Goal: Task Accomplishment & Management: Manage account settings

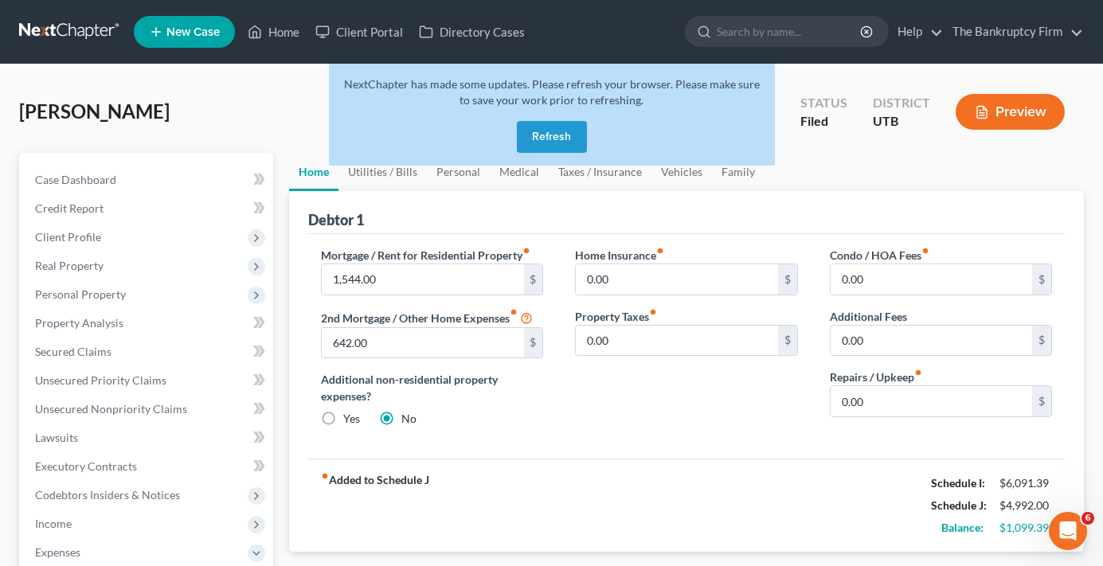
click at [560, 135] on button "Refresh" at bounding box center [552, 137] width 70 height 32
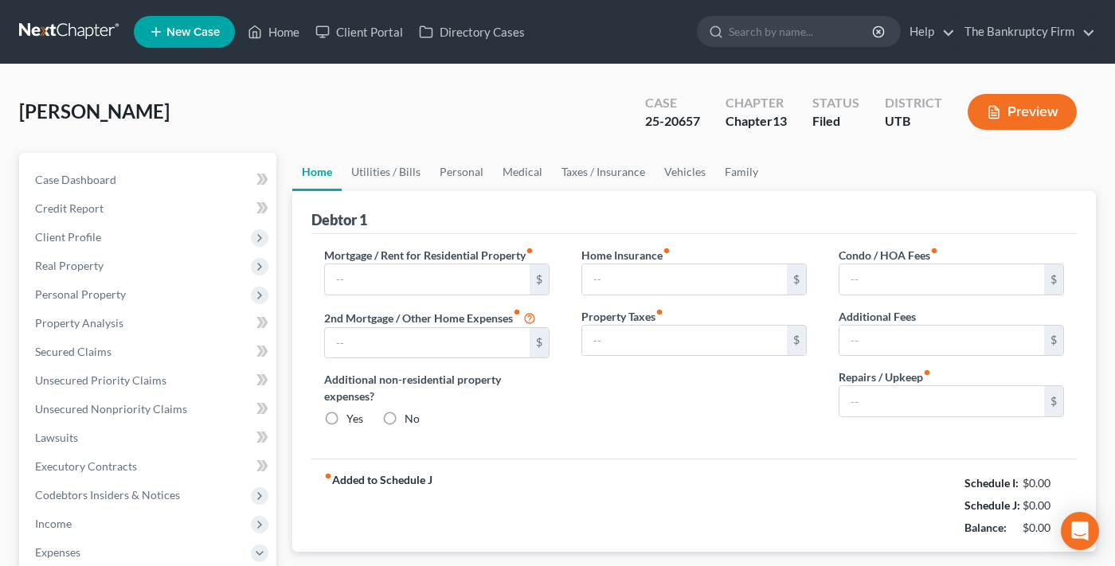
type input "1,544.00"
type input "642.00"
radio input "true"
type input "0.00"
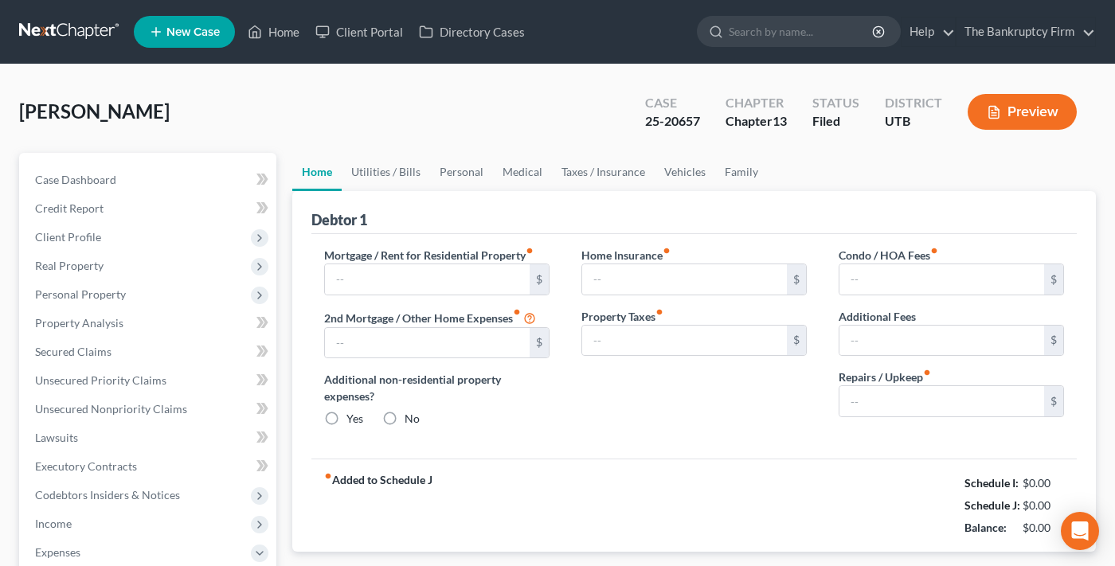
type input "0.00"
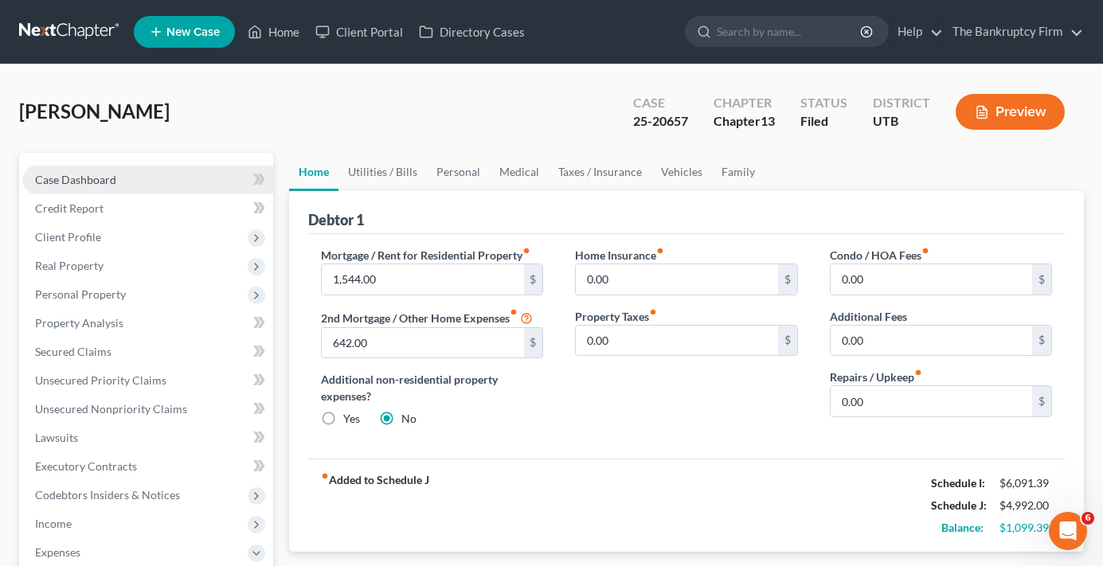
click at [139, 186] on link "Case Dashboard" at bounding box center [147, 180] width 251 height 29
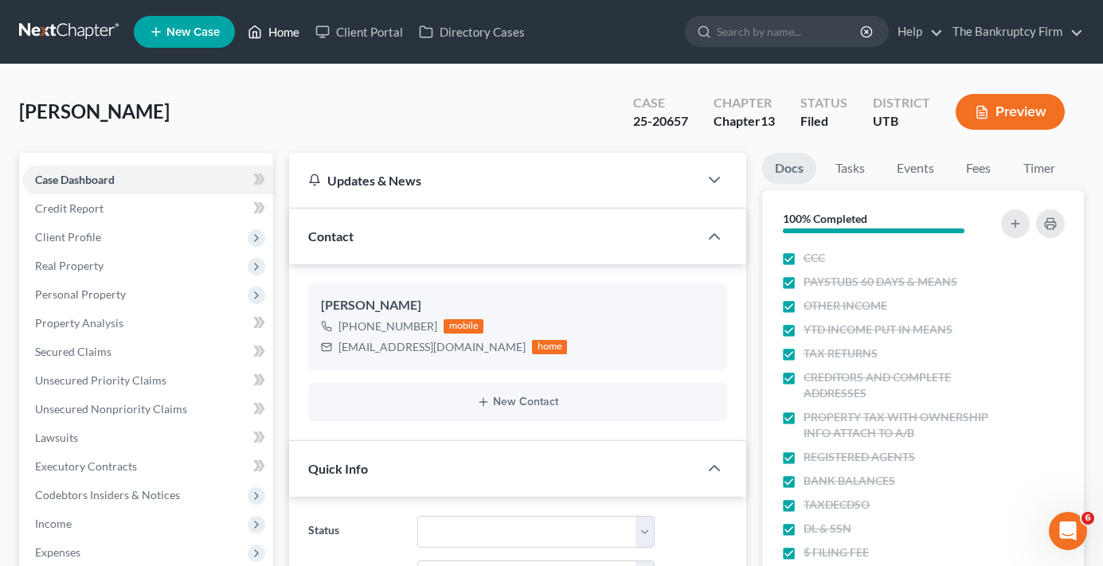
click at [275, 30] on link "Home" at bounding box center [274, 32] width 68 height 29
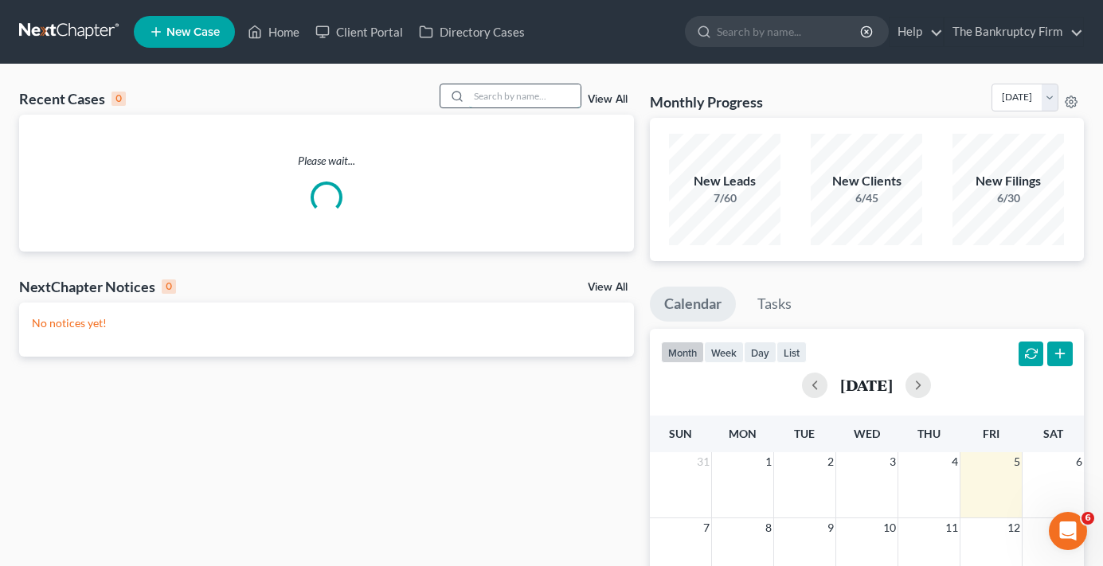
click at [506, 93] on input "search" at bounding box center [525, 95] width 112 height 23
type input "[PERSON_NAME]"
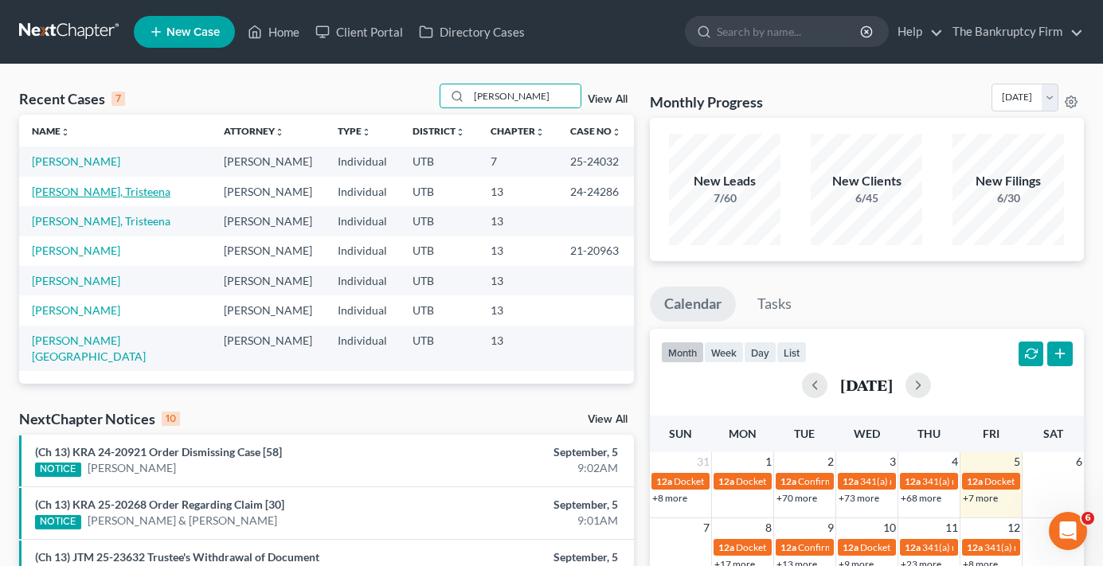
click at [84, 196] on link "[PERSON_NAME], Tristeena" at bounding box center [101, 192] width 139 height 14
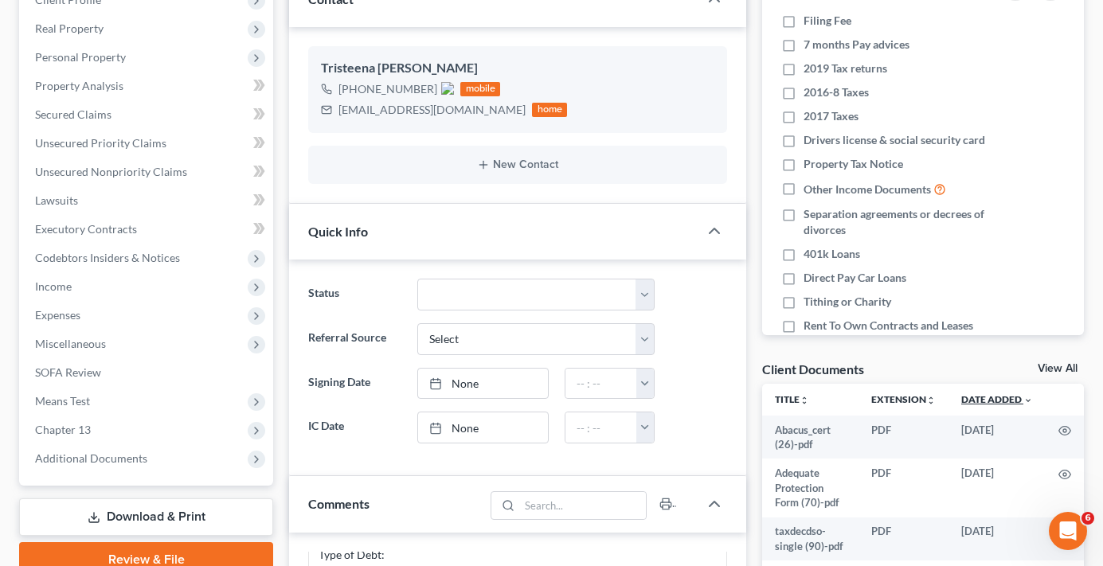
scroll to position [239, 0]
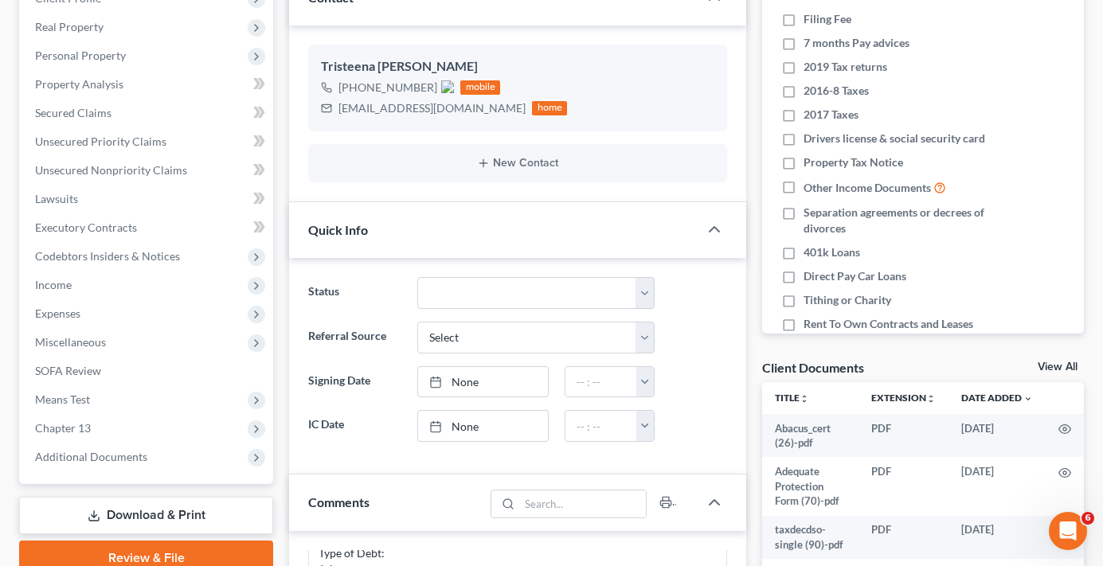
click at [1060, 372] on link "View All" at bounding box center [1058, 367] width 40 height 11
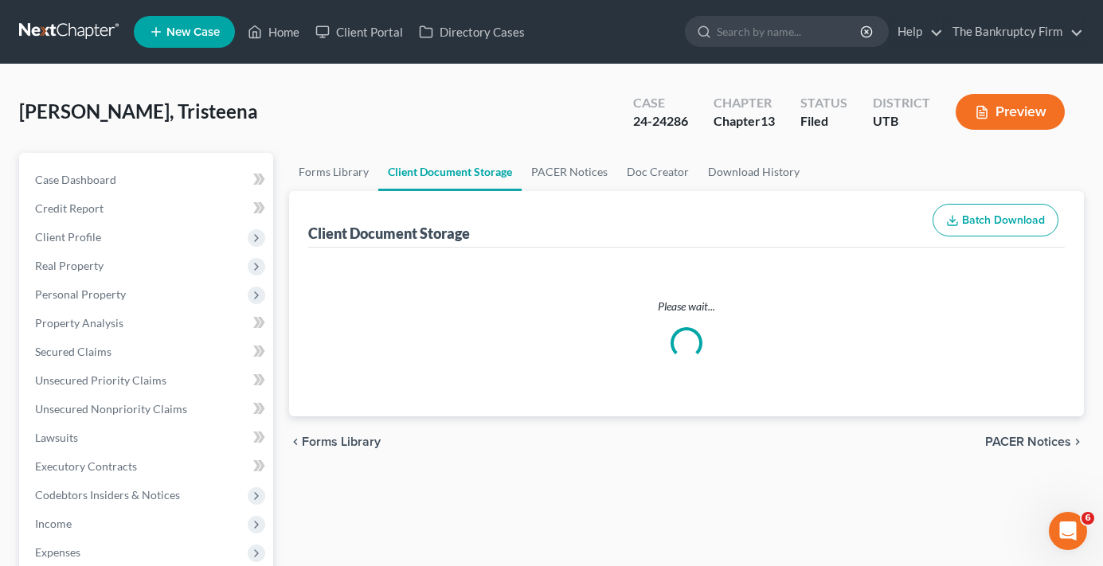
select select "26"
select select "30"
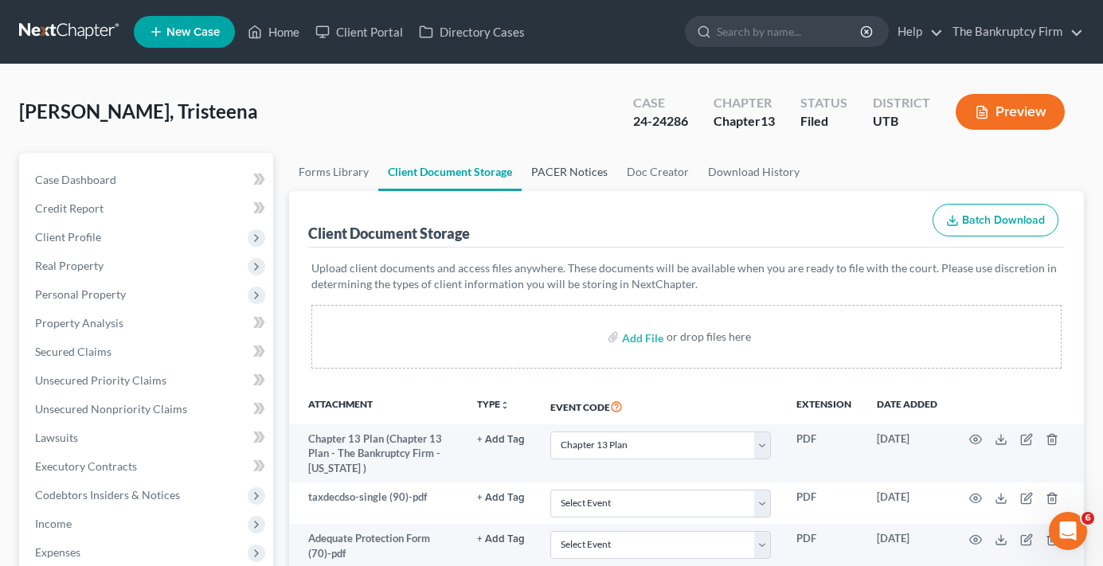
click at [559, 164] on link "PACER Notices" at bounding box center [570, 172] width 96 height 38
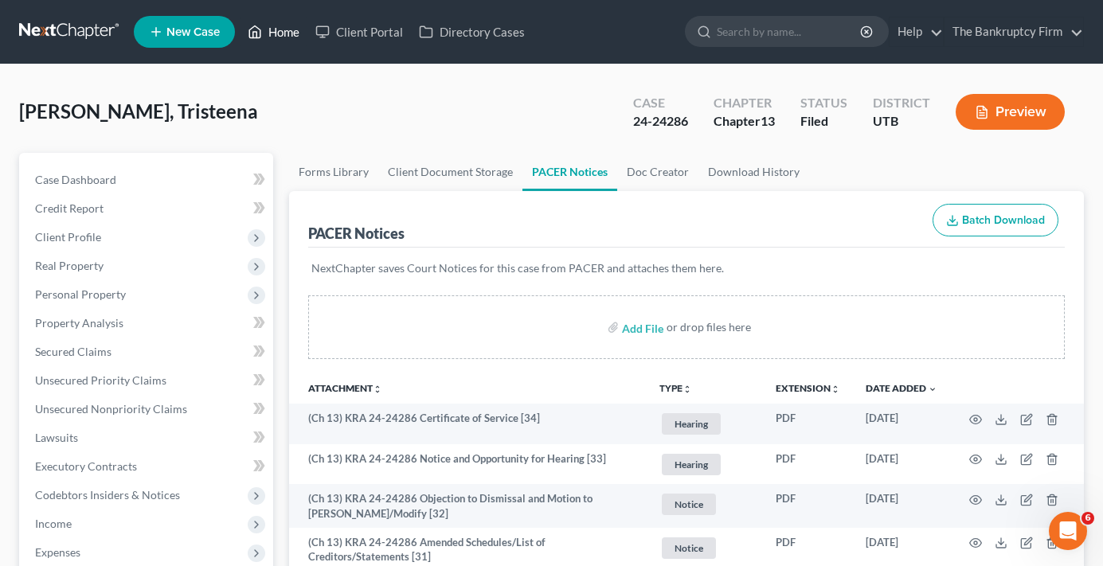
click at [295, 32] on link "Home" at bounding box center [274, 32] width 68 height 29
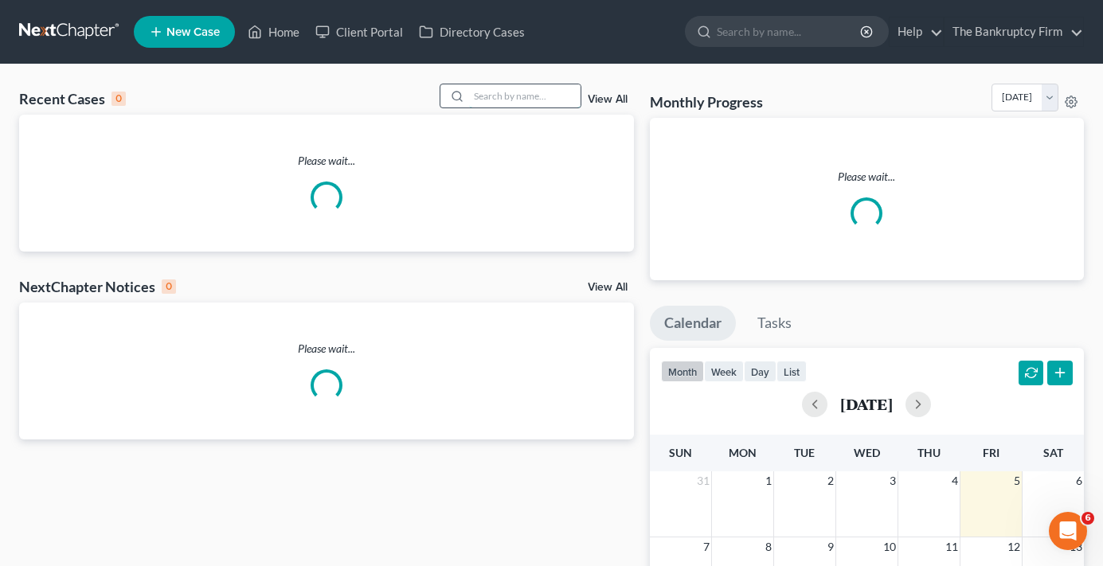
click at [521, 91] on input "search" at bounding box center [525, 95] width 112 height 23
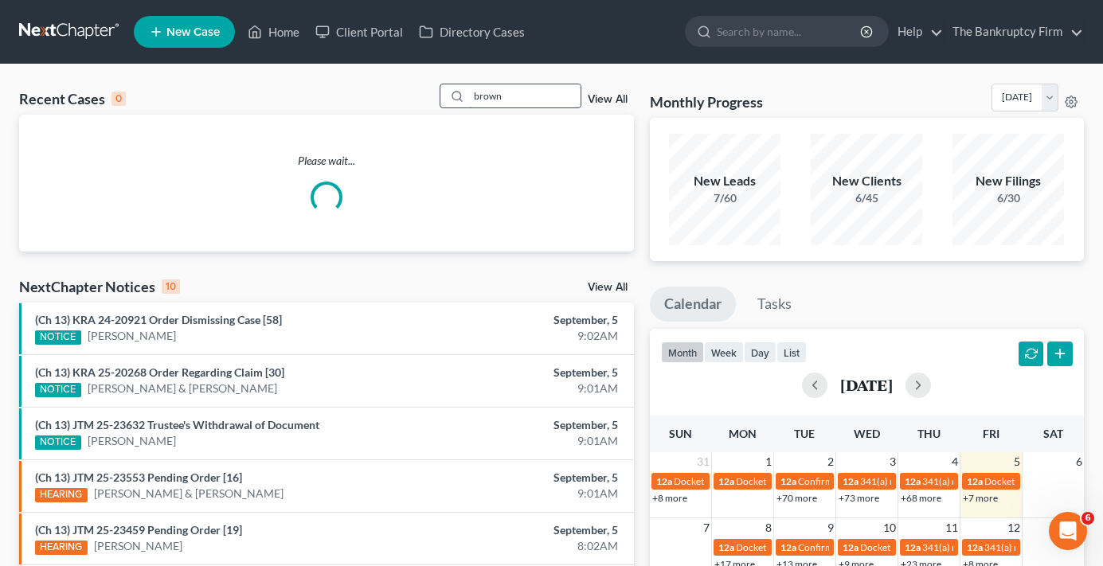
type input "brown"
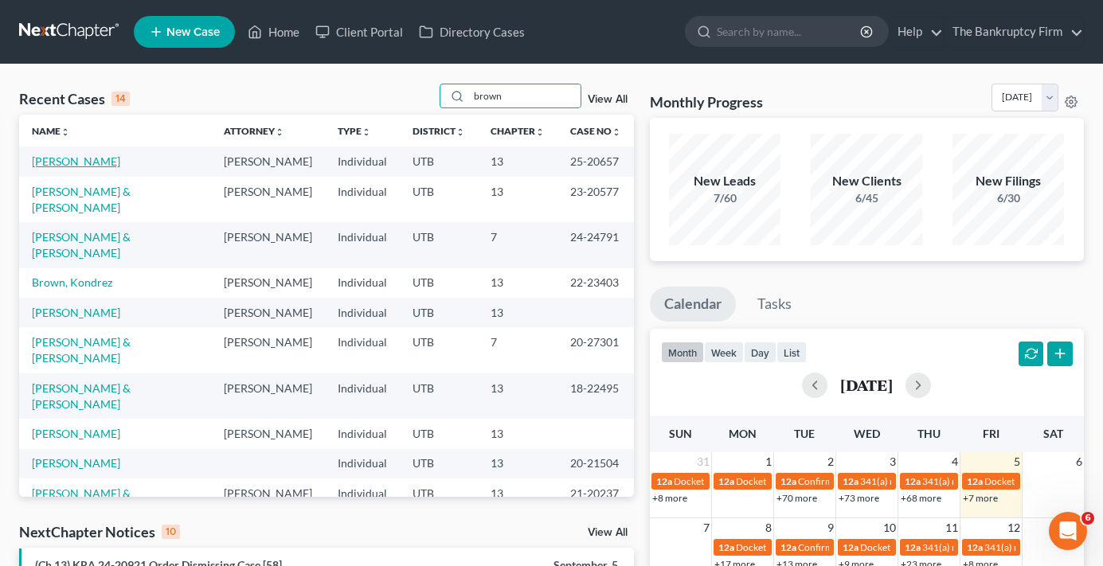
click at [67, 155] on link "[PERSON_NAME]" at bounding box center [76, 162] width 88 height 14
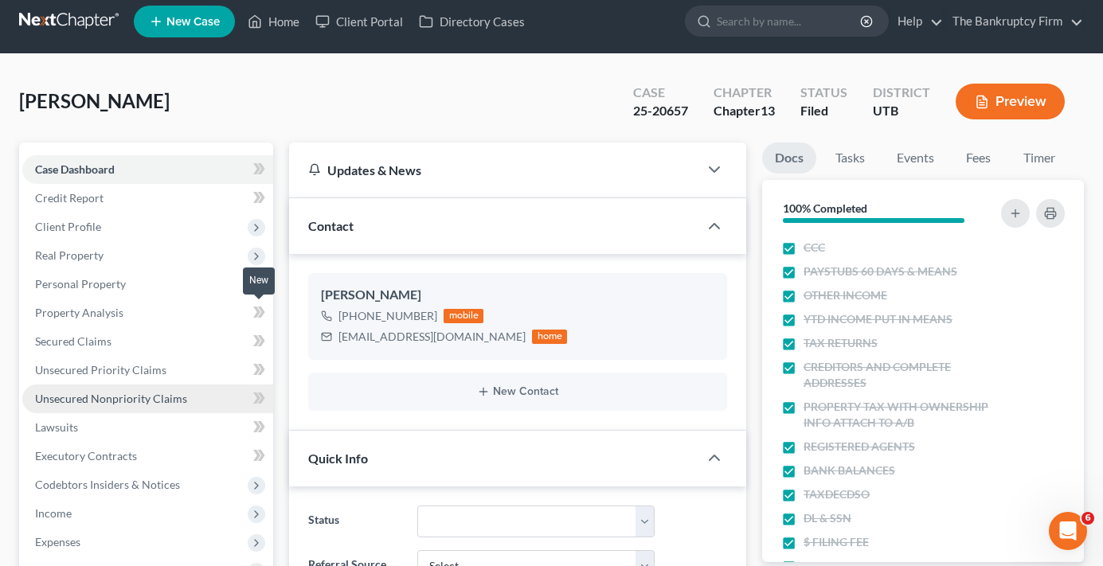
scroll to position [80, 0]
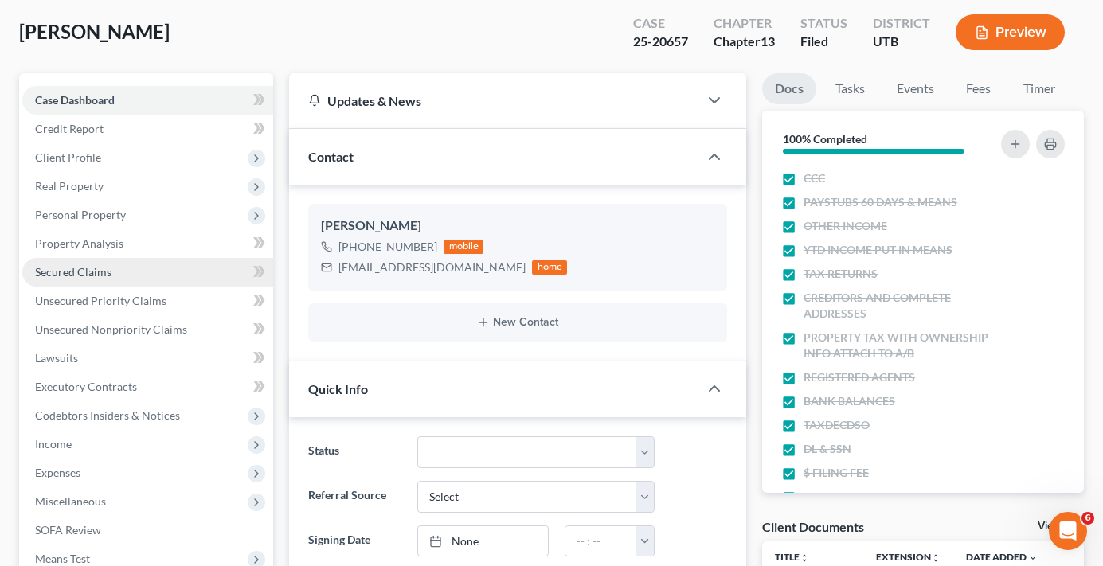
click at [75, 272] on span "Secured Claims" at bounding box center [73, 272] width 76 height 14
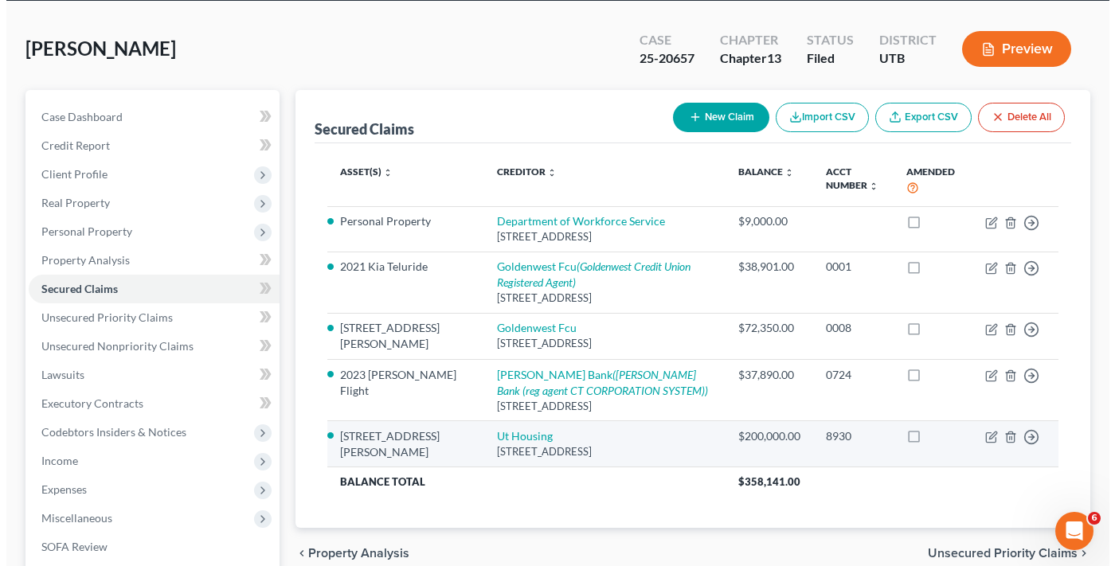
scroll to position [80, 0]
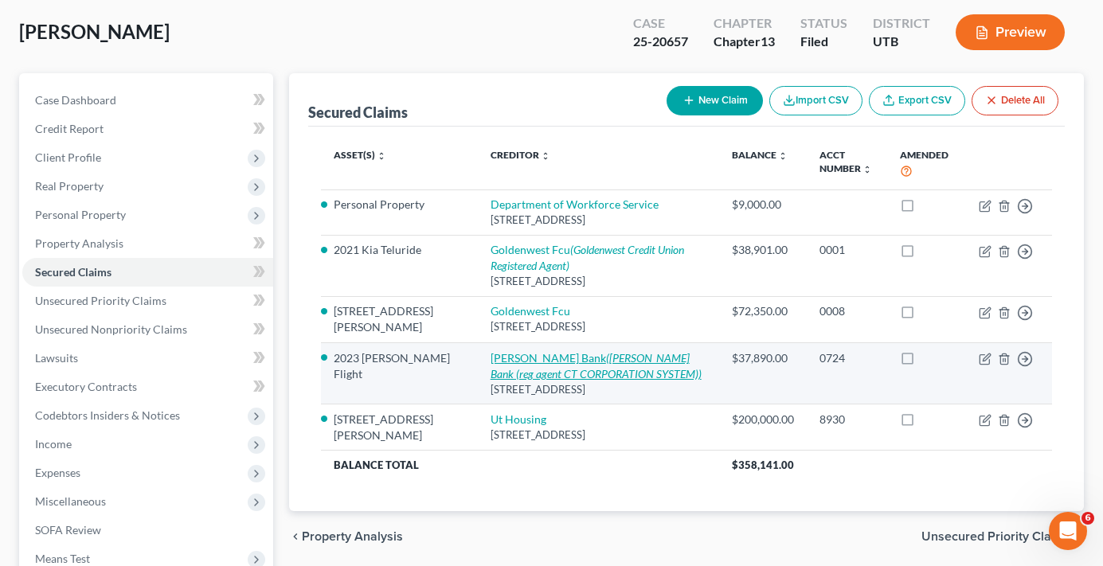
click at [491, 360] on link "[PERSON_NAME] Bank ([PERSON_NAME] Bank (reg agent CT CORPORATION SYSTEM))" at bounding box center [596, 365] width 211 height 29
select select "46"
select select "0"
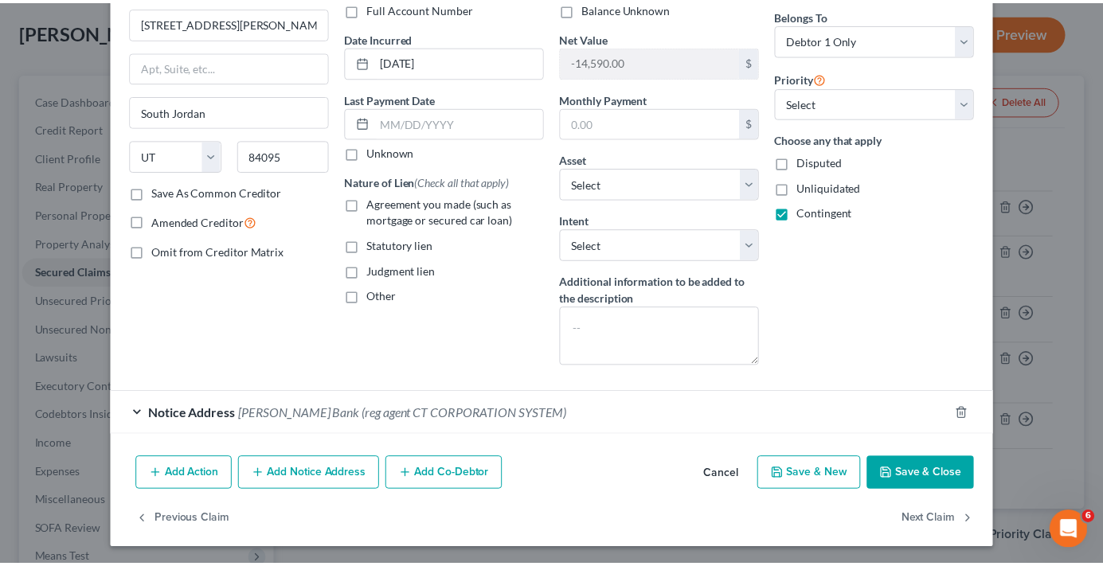
scroll to position [130, 0]
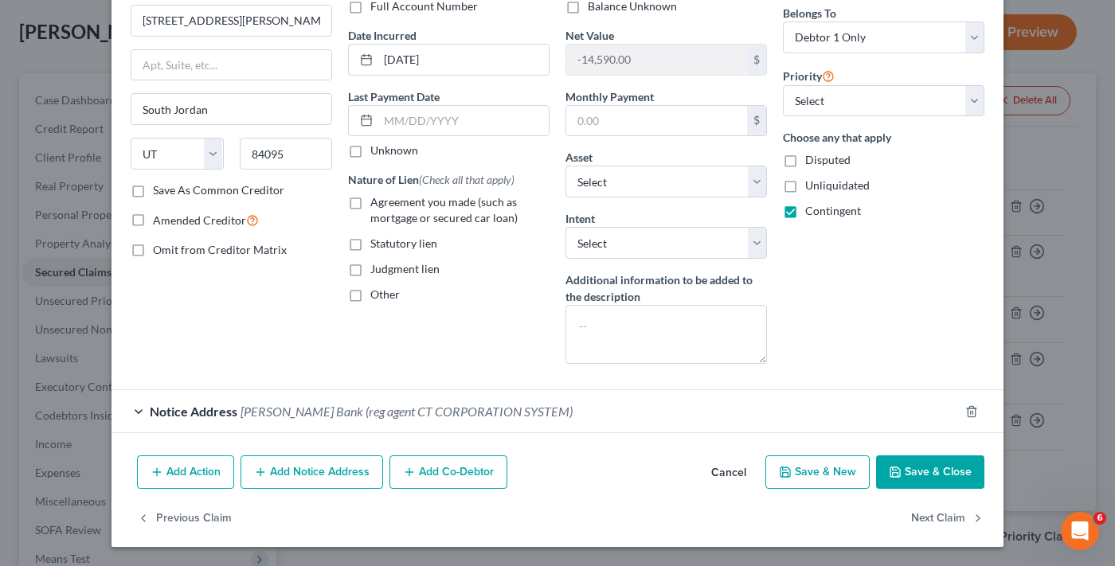
click at [716, 475] on button "Cancel" at bounding box center [729, 473] width 61 height 32
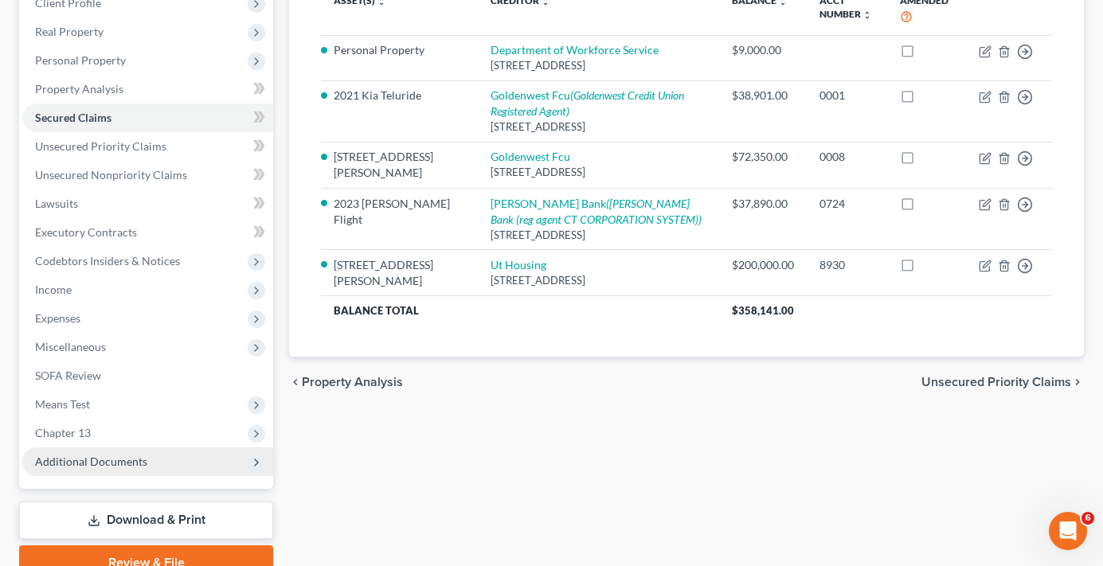
scroll to position [239, 0]
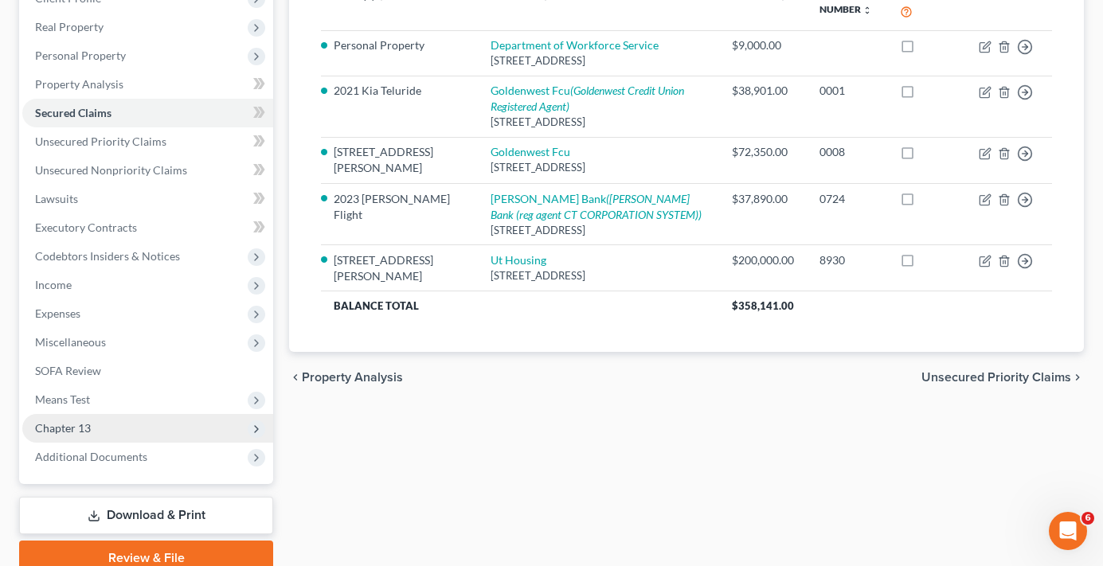
click at [72, 431] on span "Chapter 13" at bounding box center [63, 428] width 56 height 14
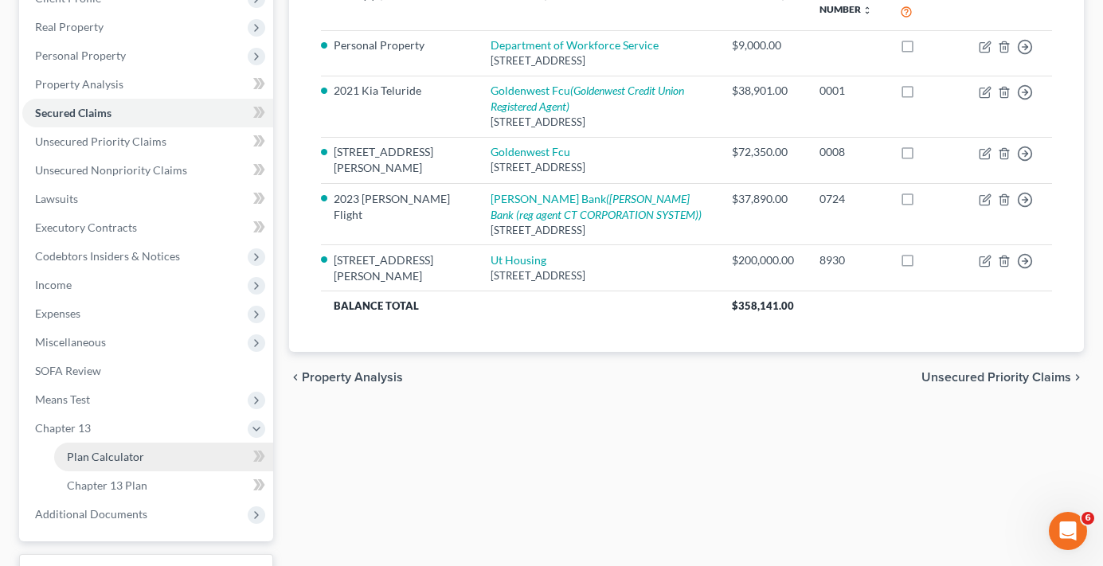
click at [146, 452] on link "Plan Calculator" at bounding box center [163, 457] width 219 height 29
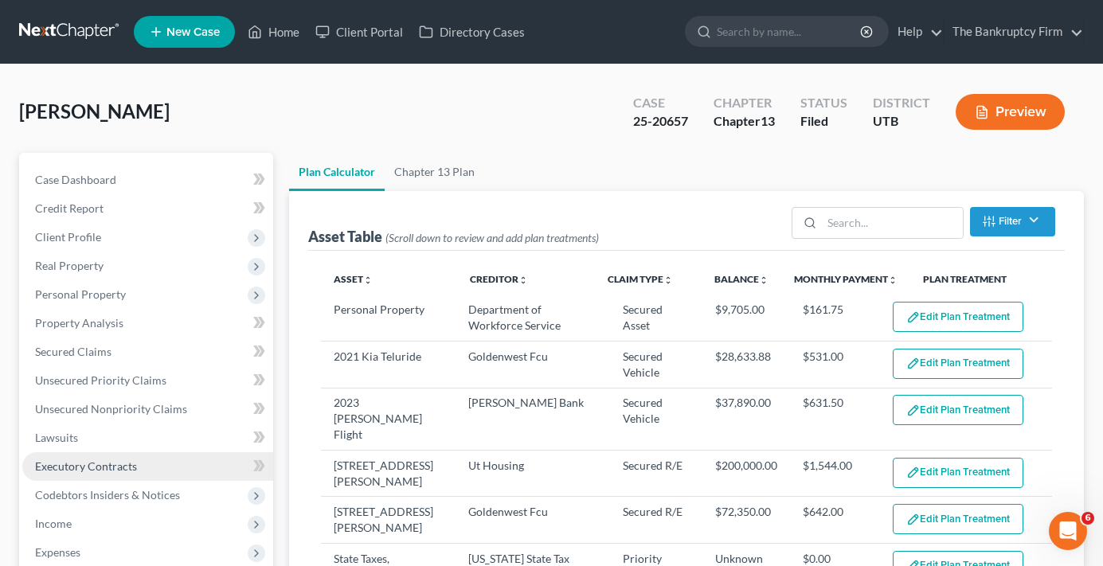
select select "59"
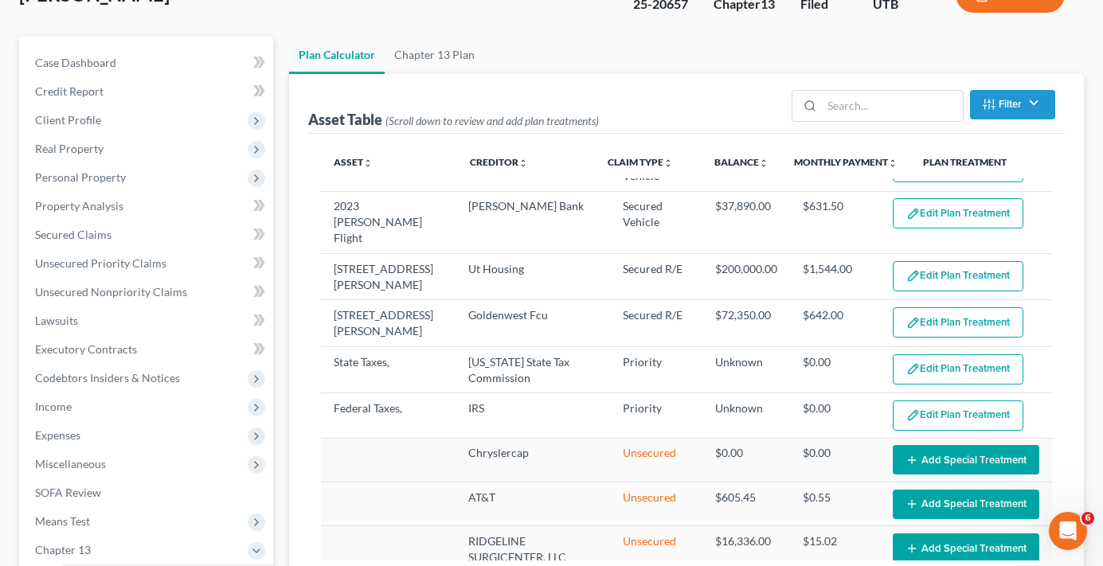
scroll to position [80, 0]
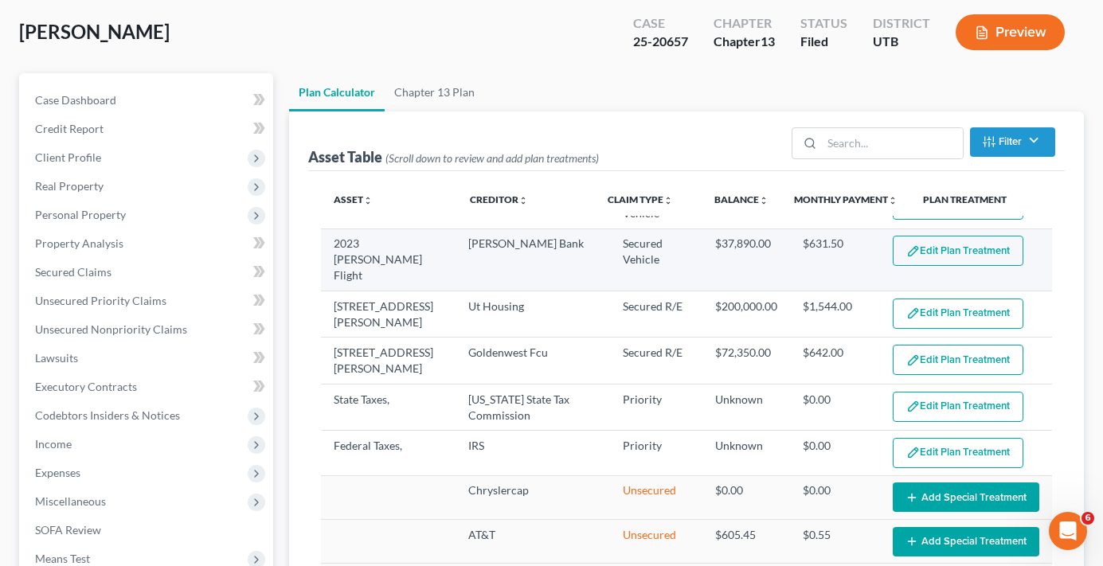
click at [917, 248] on button "Edit Plan Treatment" at bounding box center [958, 251] width 131 height 30
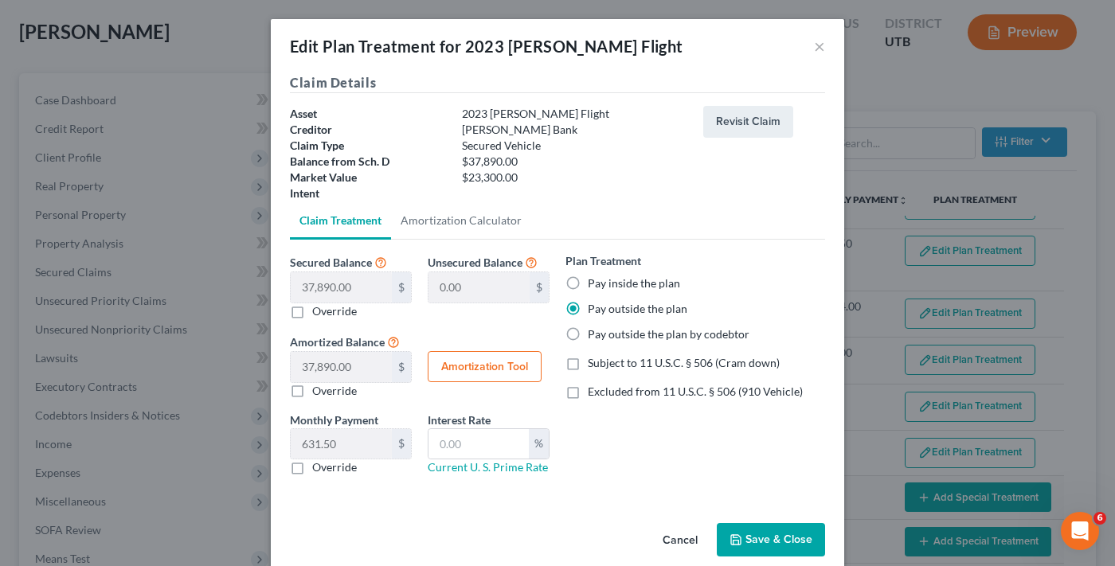
click at [670, 534] on button "Cancel" at bounding box center [680, 541] width 61 height 32
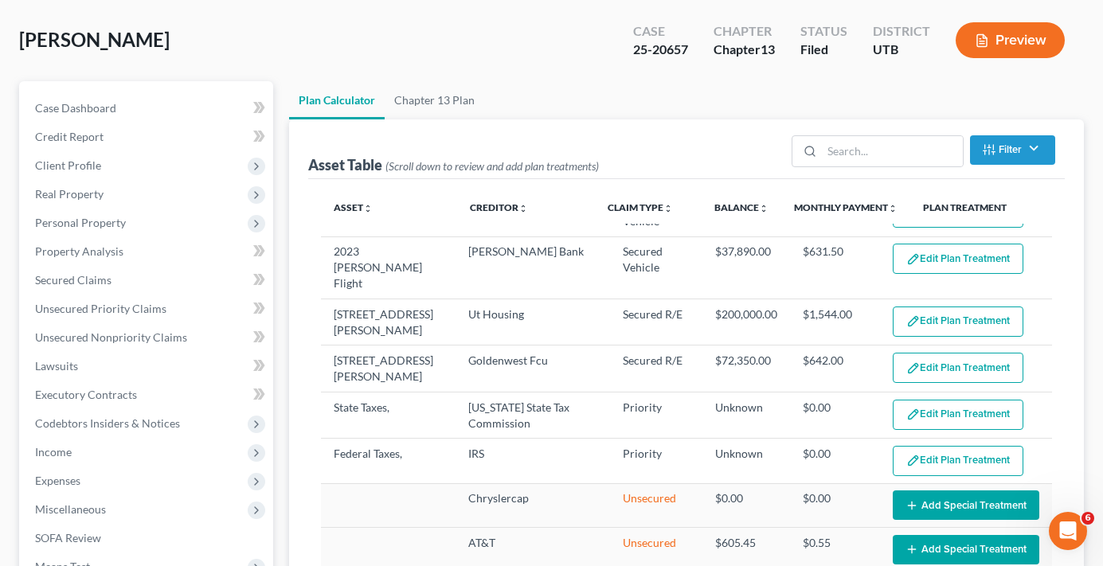
scroll to position [239, 0]
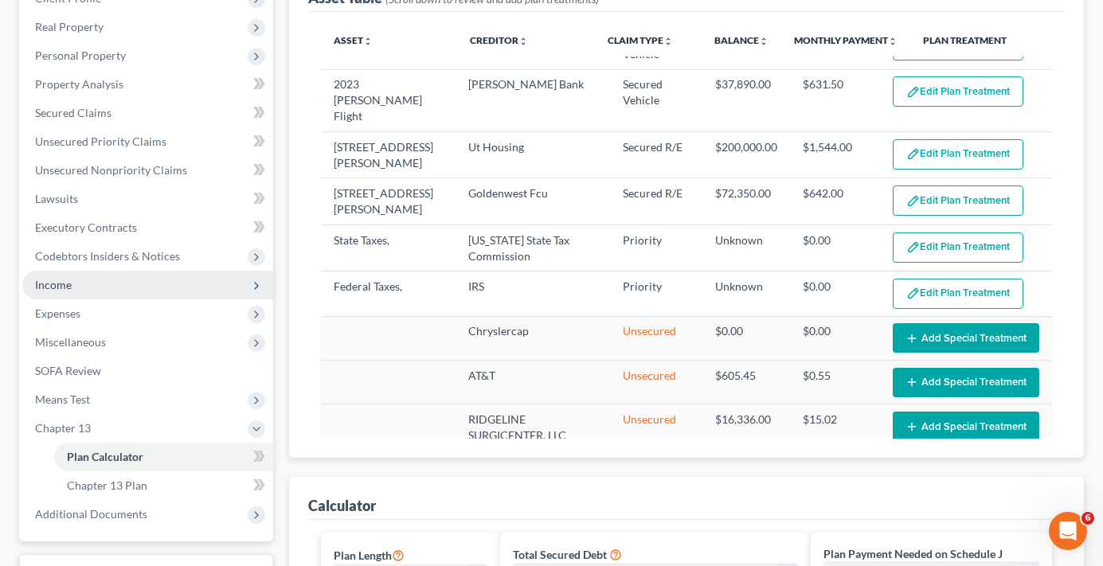
click at [87, 297] on span "Income" at bounding box center [147, 285] width 251 height 29
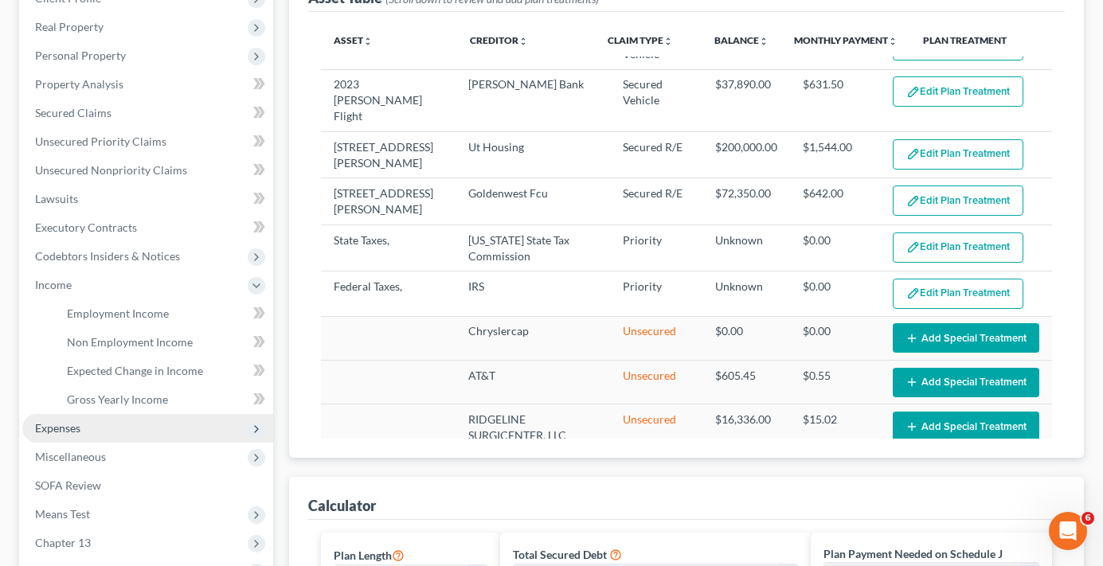
click at [76, 435] on span "Expenses" at bounding box center [147, 428] width 251 height 29
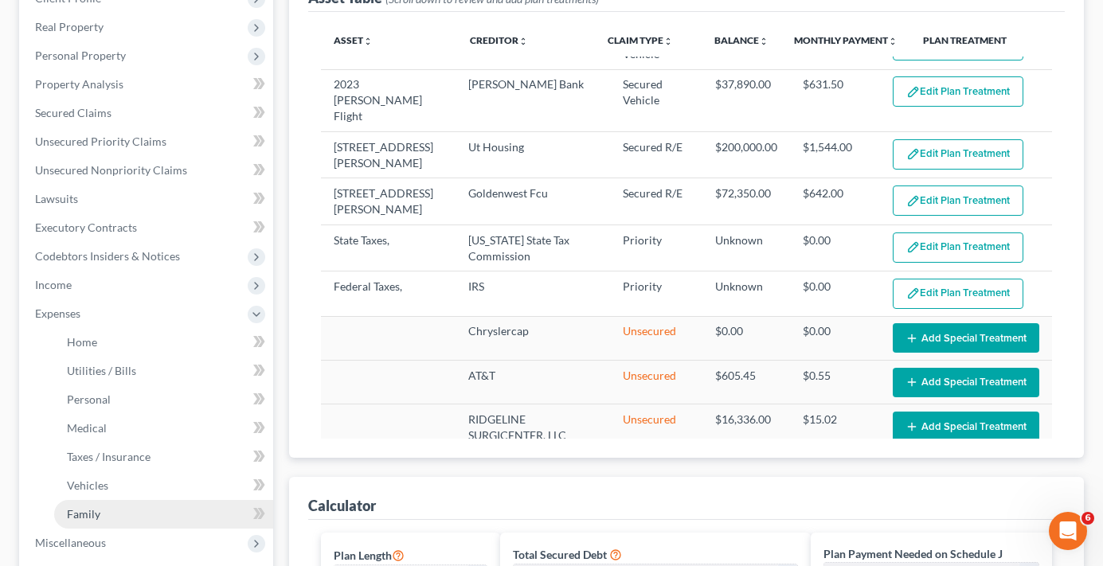
click at [84, 506] on link "Family" at bounding box center [163, 514] width 219 height 29
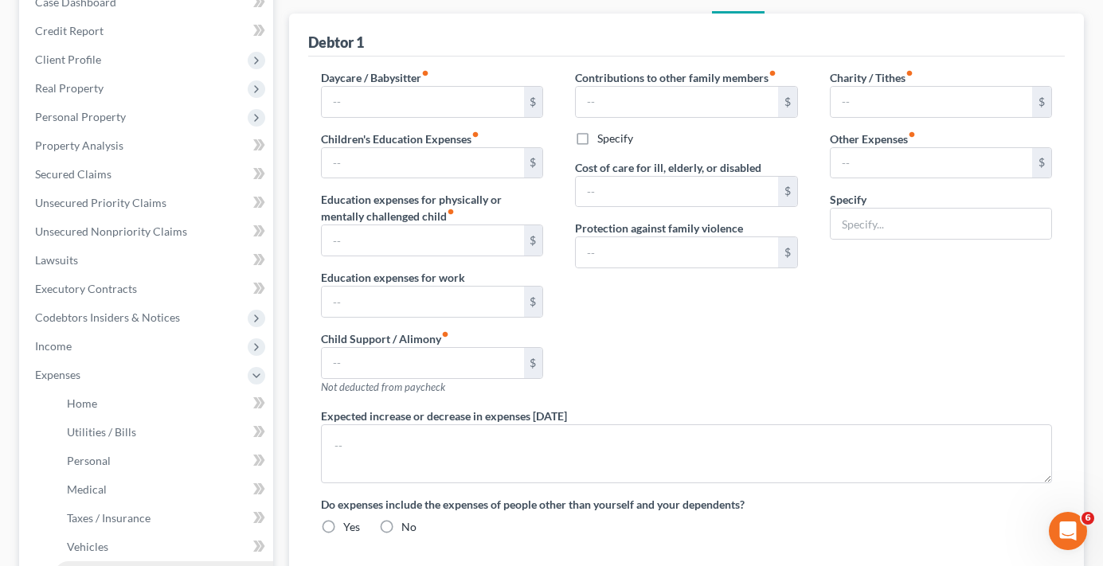
type input "0.00"
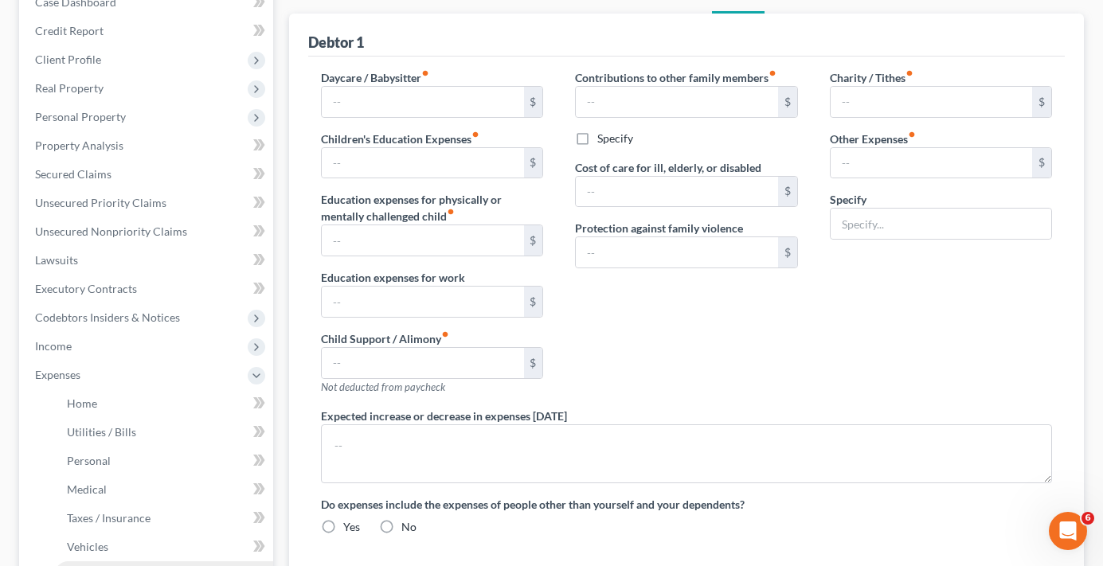
type input "0.00"
type input "90.00"
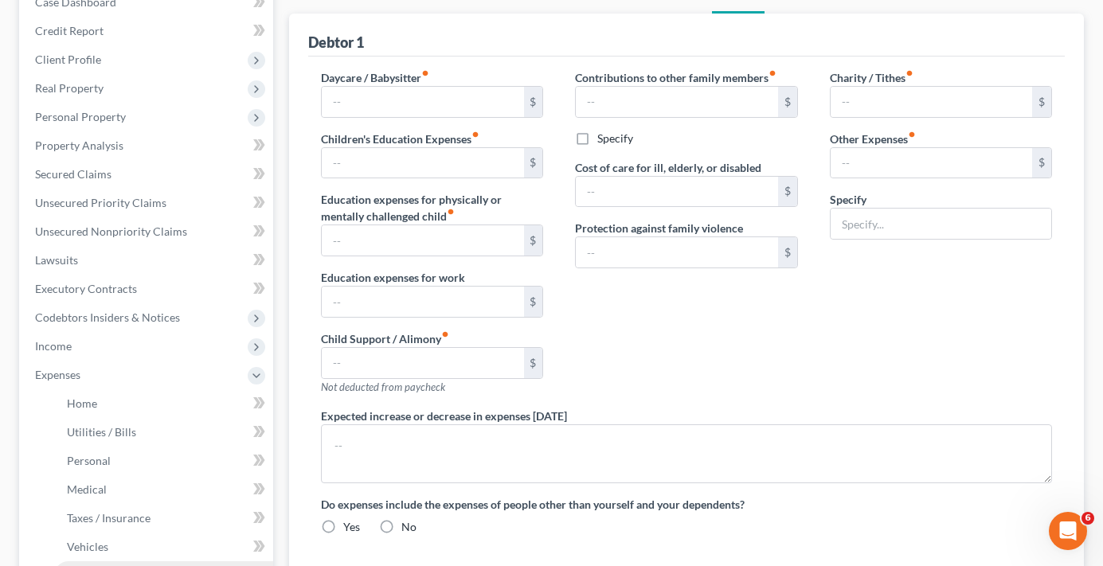
type input "Pet Care"
radio input "true"
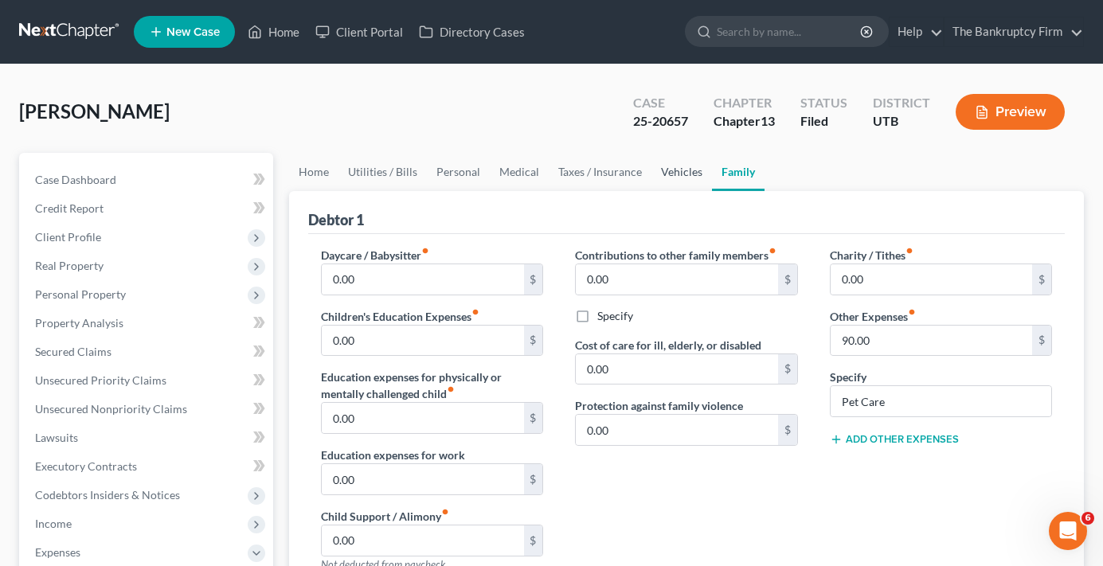
click at [667, 170] on link "Vehicles" at bounding box center [682, 172] width 61 height 38
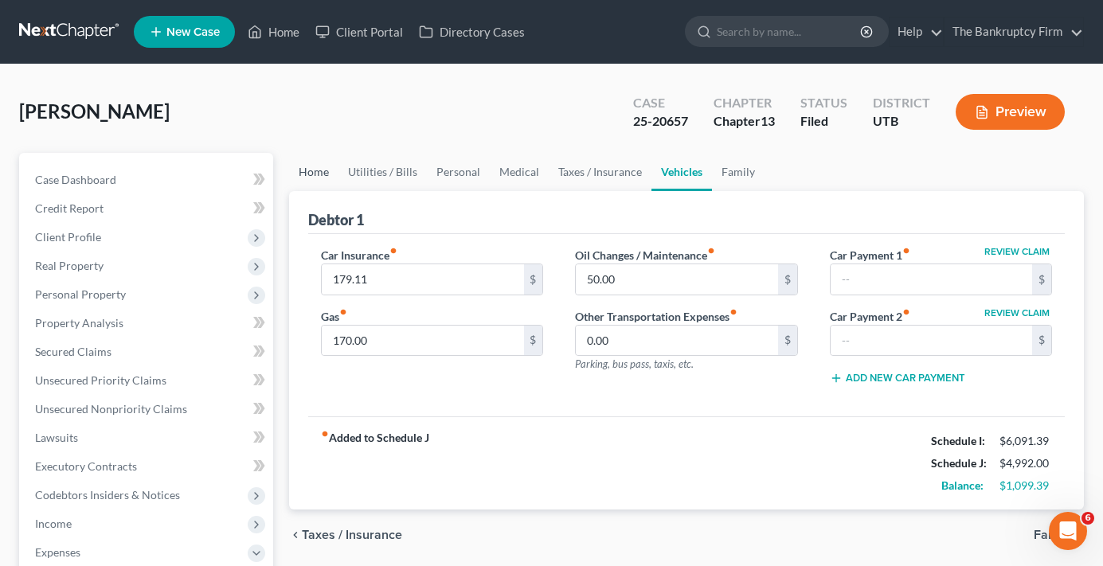
click at [335, 166] on link "Home" at bounding box center [313, 172] width 49 height 38
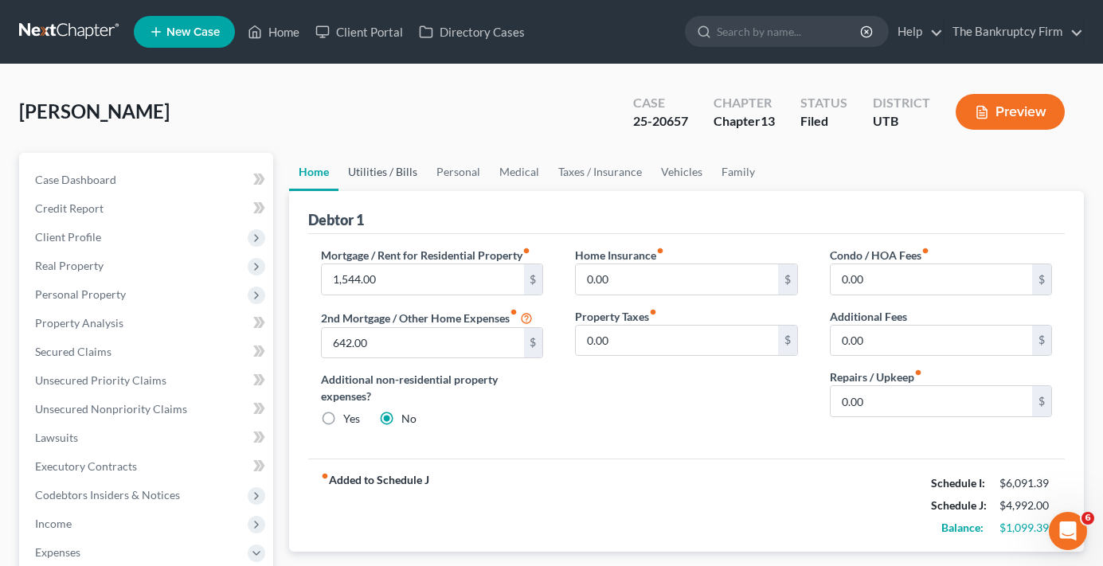
click at [367, 163] on link "Utilities / Bills" at bounding box center [383, 172] width 88 height 38
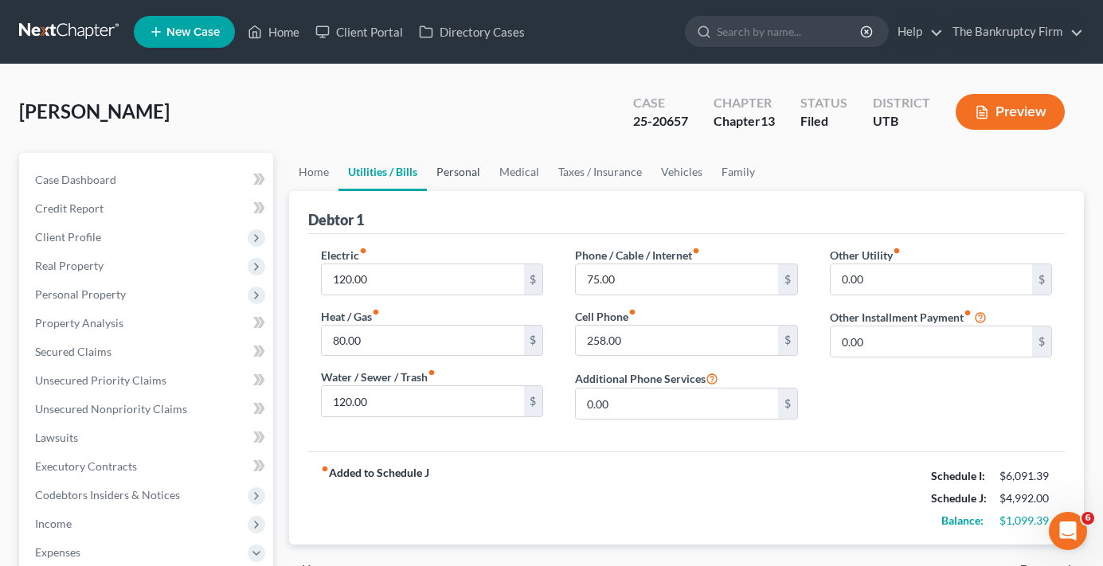
click at [464, 166] on link "Personal" at bounding box center [458, 172] width 63 height 38
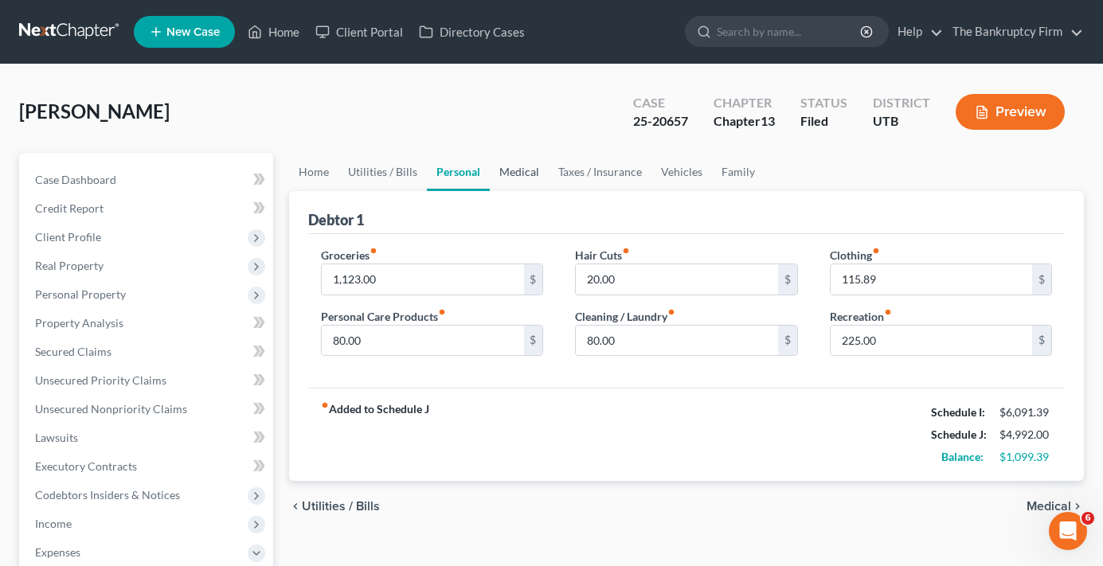
click at [523, 178] on link "Medical" at bounding box center [519, 172] width 59 height 38
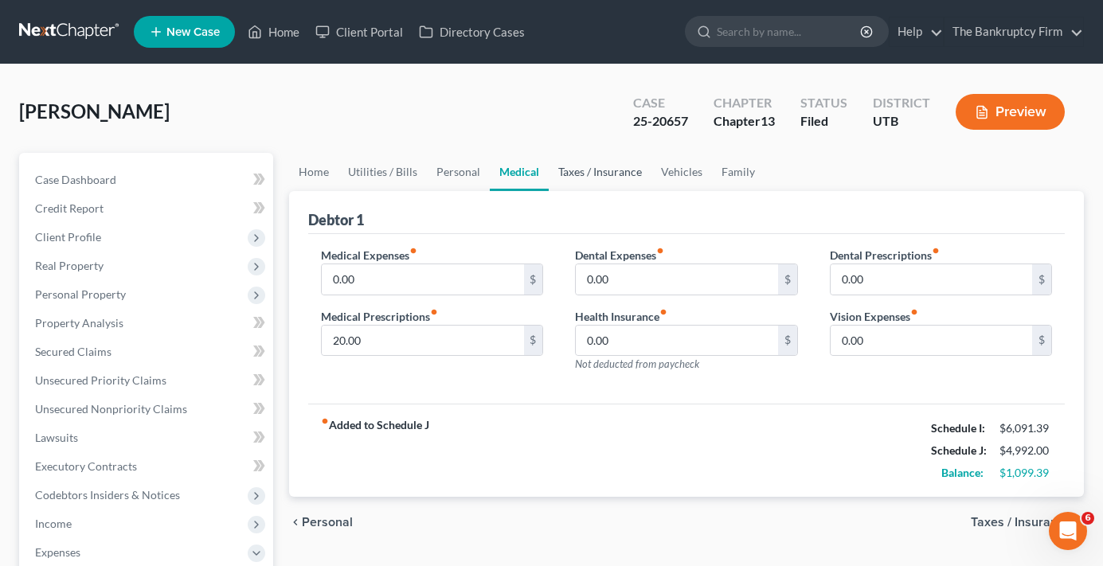
click at [590, 174] on link "Taxes / Insurance" at bounding box center [600, 172] width 103 height 38
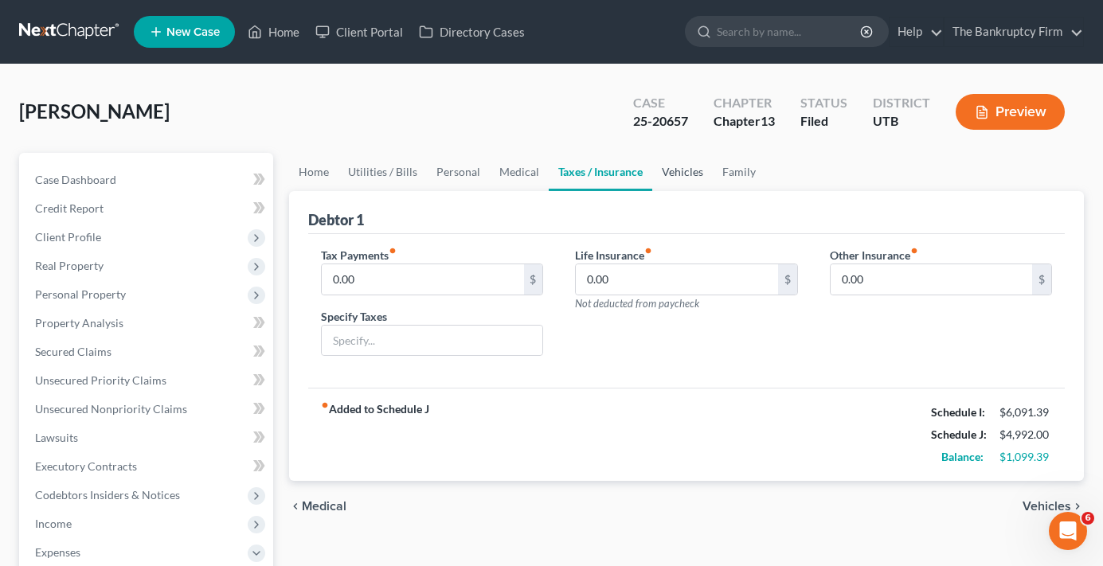
click at [678, 166] on link "Vehicles" at bounding box center [682, 172] width 61 height 38
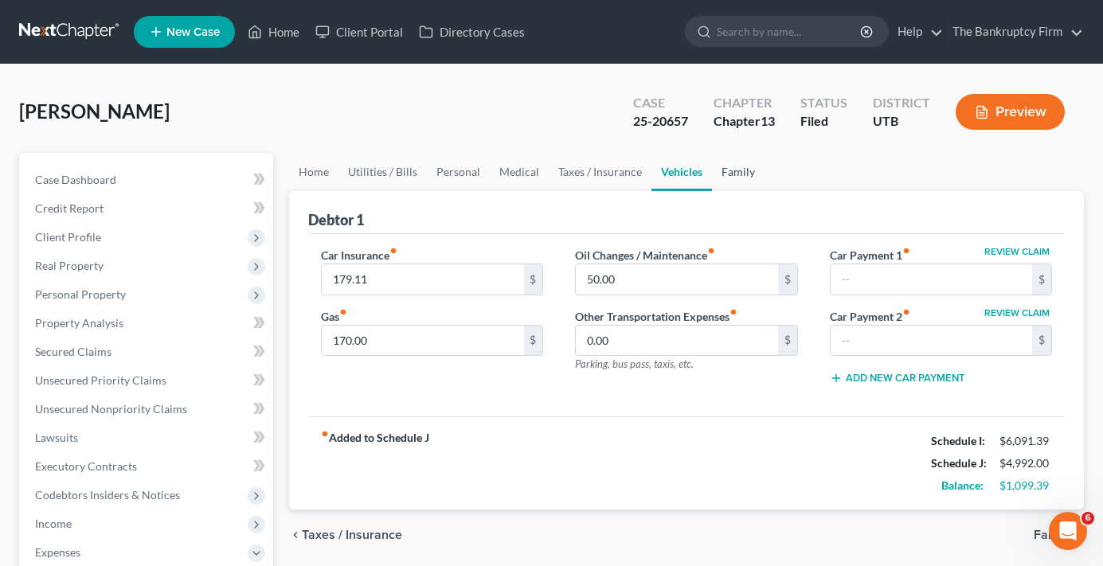
click at [736, 168] on link "Family" at bounding box center [738, 172] width 53 height 38
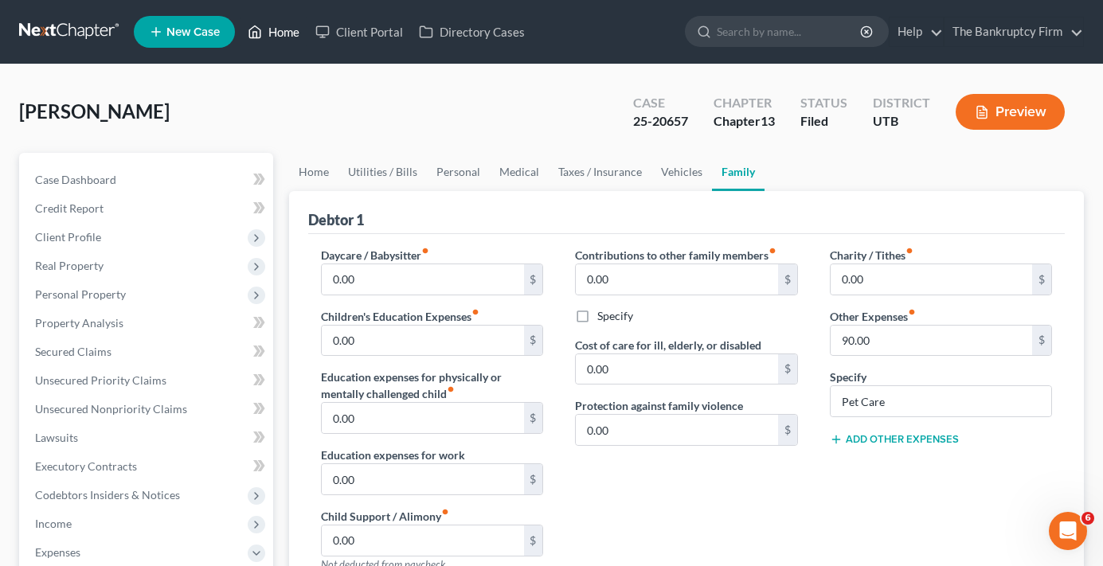
click at [292, 34] on link "Home" at bounding box center [274, 32] width 68 height 29
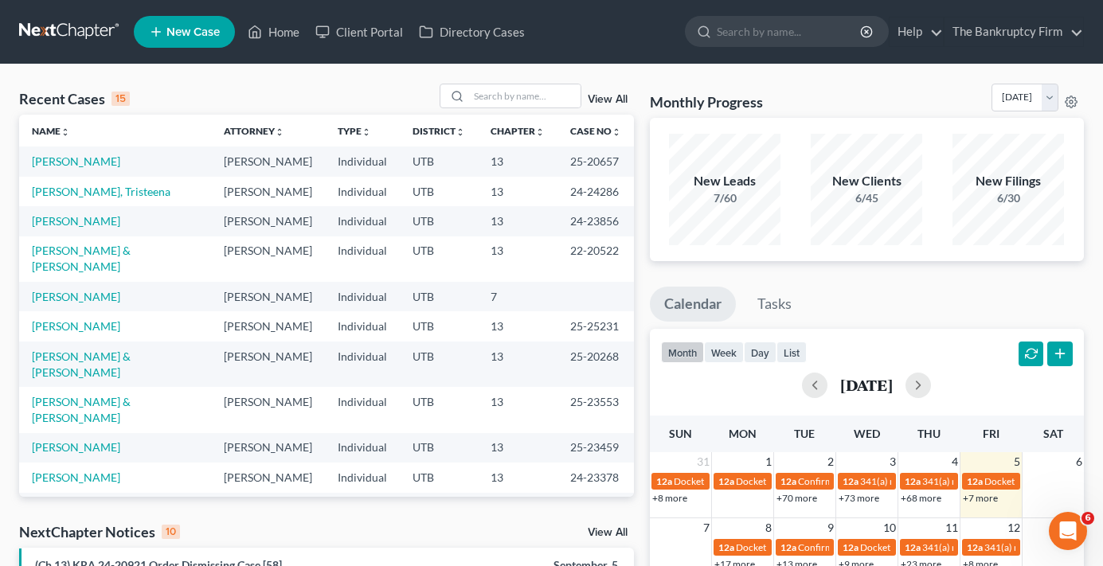
click at [209, 92] on div "Recent Cases 15 View All" at bounding box center [326, 99] width 615 height 31
click at [484, 100] on input "search" at bounding box center [525, 95] width 112 height 23
type input "[PERSON_NAME]"
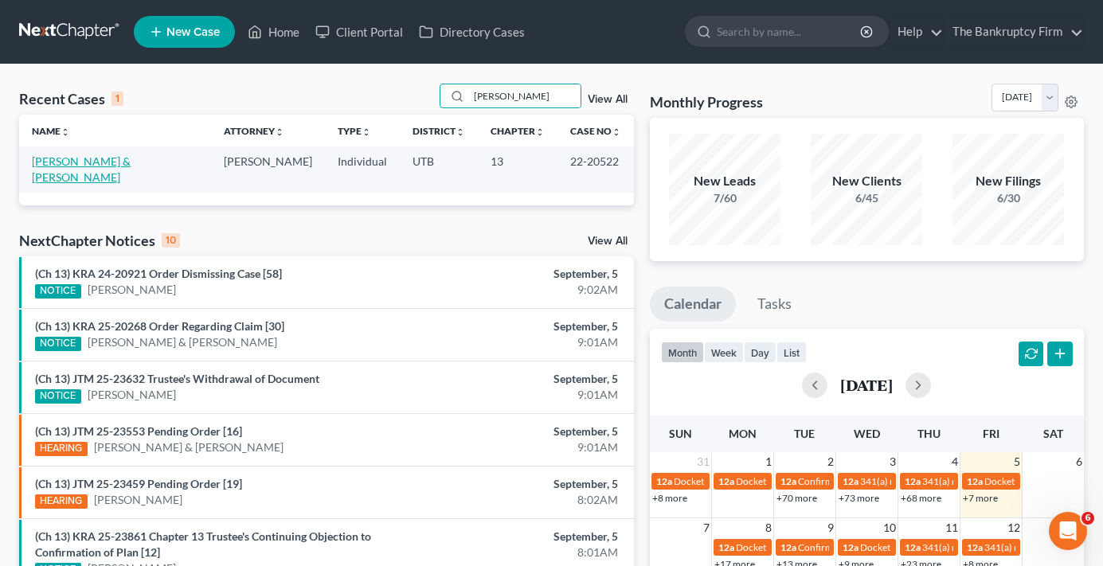
click at [94, 163] on link "[PERSON_NAME] & [PERSON_NAME]" at bounding box center [81, 169] width 99 height 29
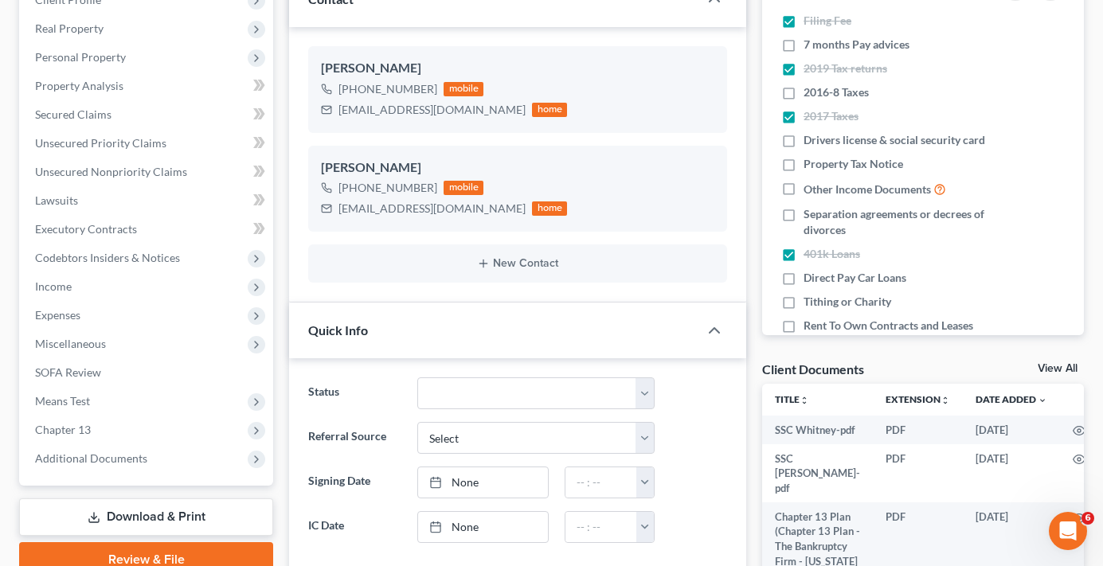
scroll to position [239, 0]
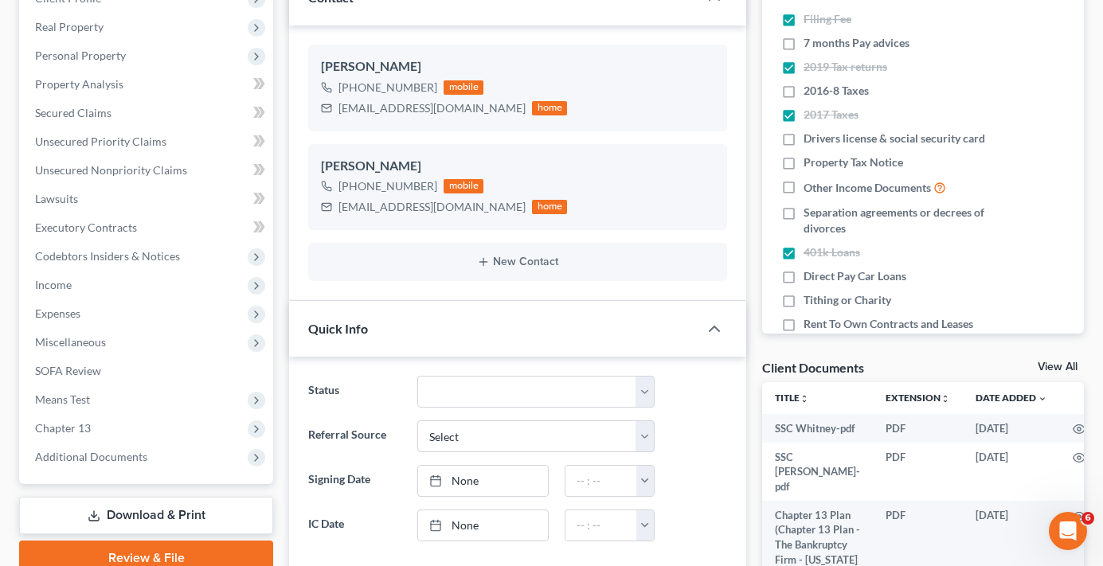
click at [1040, 369] on link "View All" at bounding box center [1058, 367] width 40 height 11
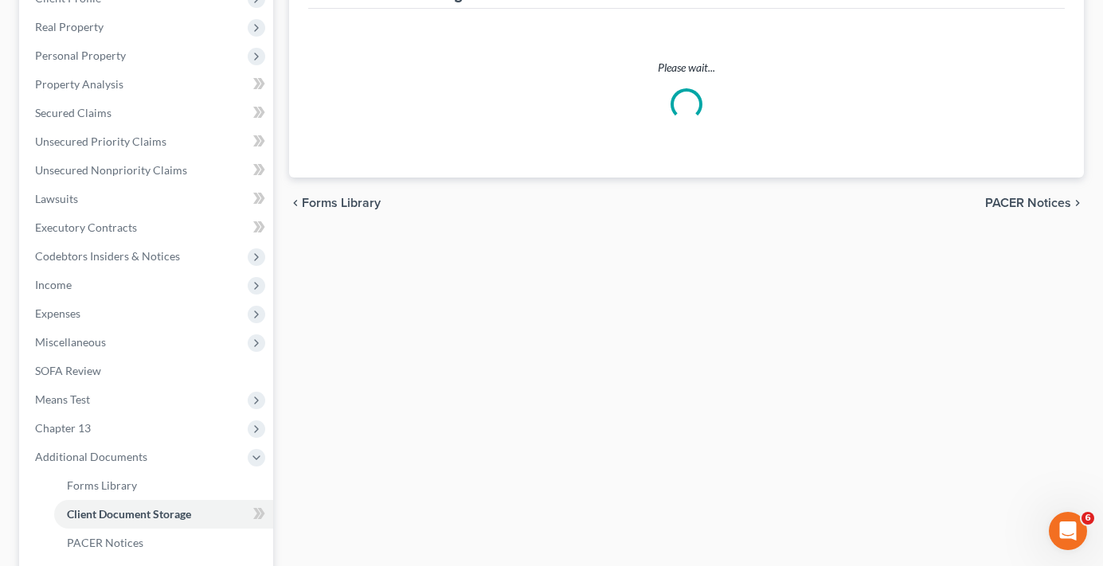
scroll to position [158, 0]
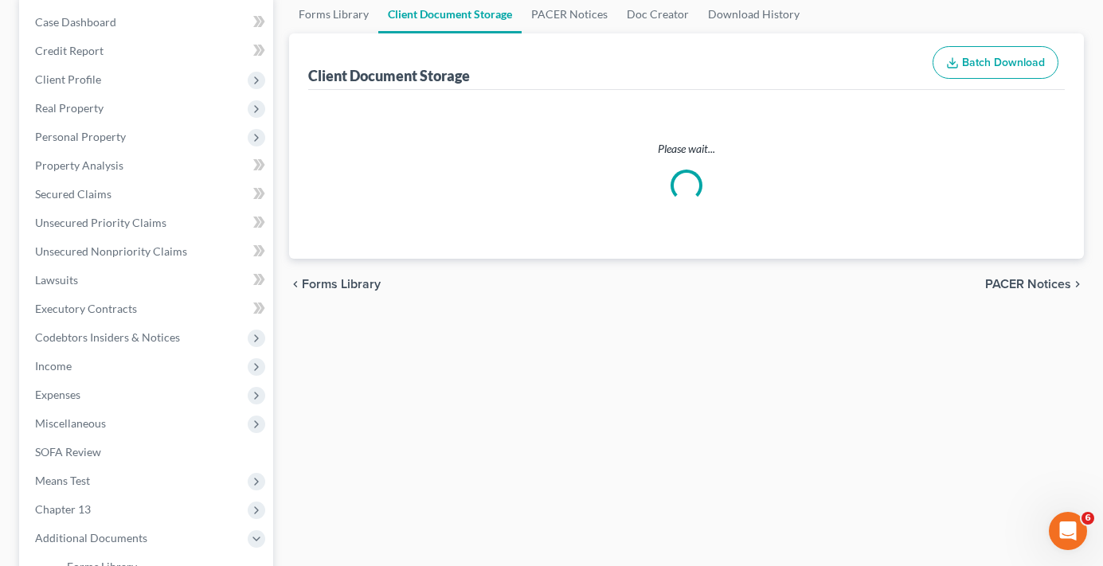
select select "30"
select select "26"
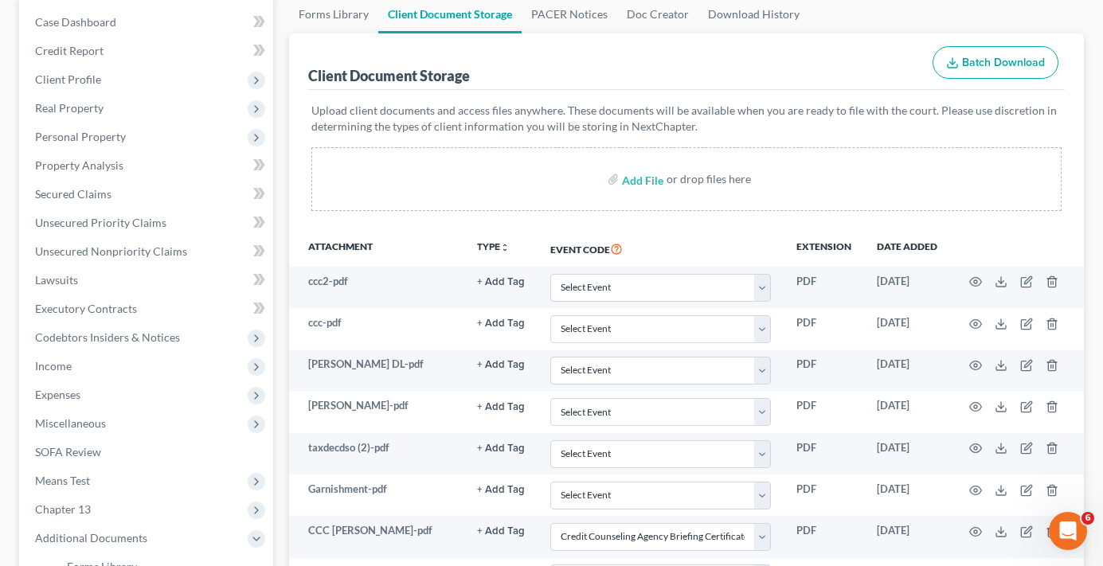
scroll to position [0, 0]
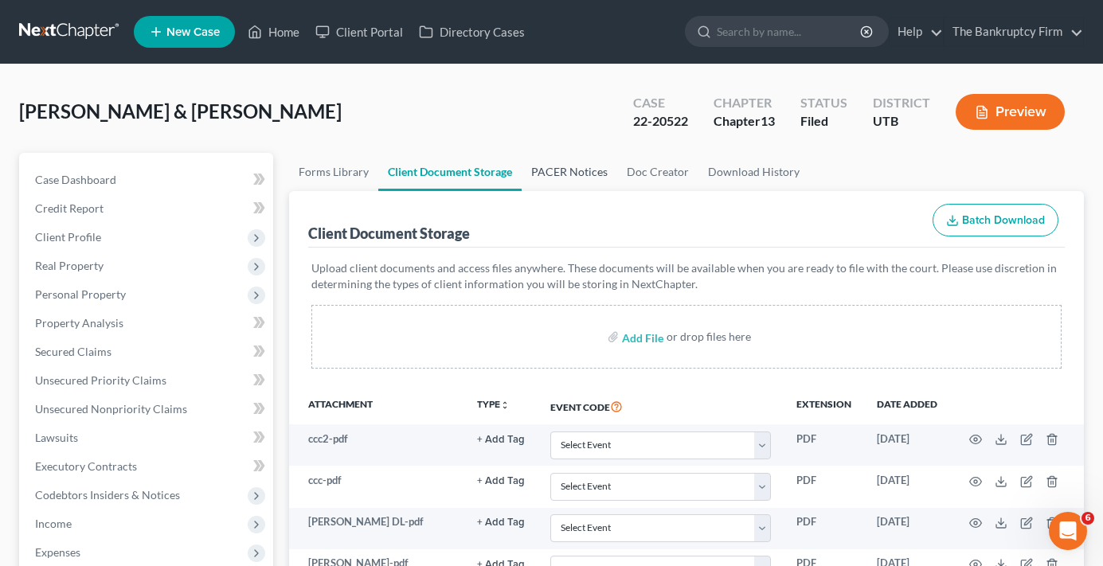
click at [541, 174] on link "PACER Notices" at bounding box center [570, 172] width 96 height 38
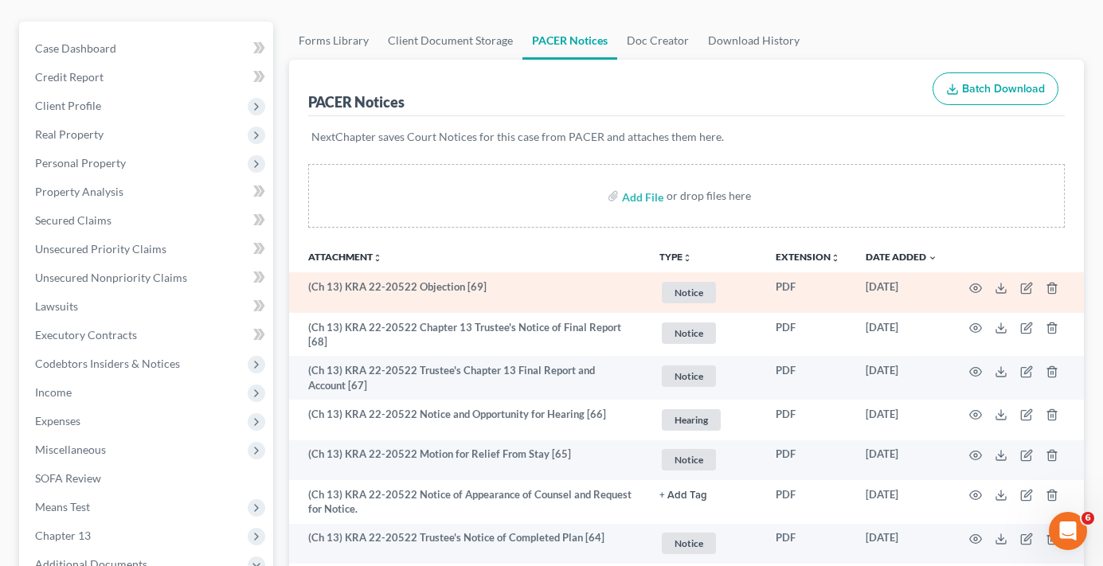
scroll to position [159, 0]
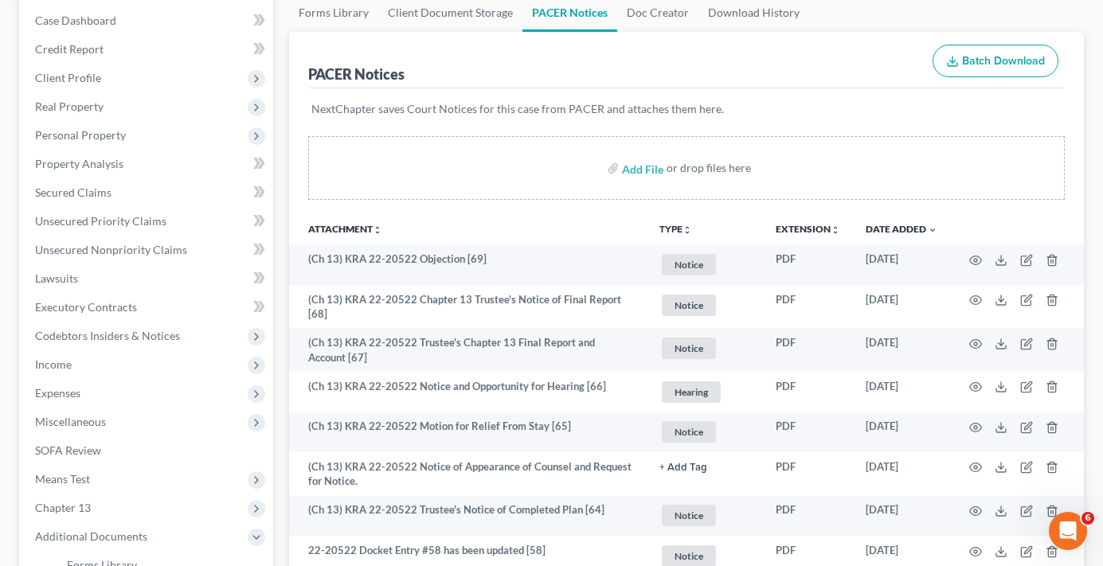
click at [304, 192] on div "Add File or drop files here" at bounding box center [686, 174] width 795 height 76
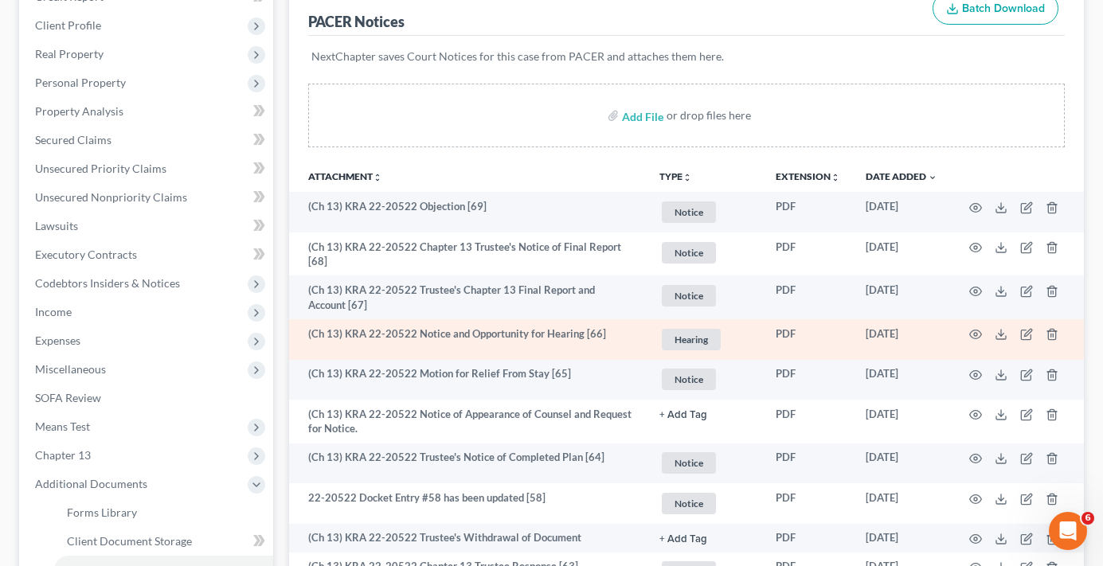
scroll to position [239, 0]
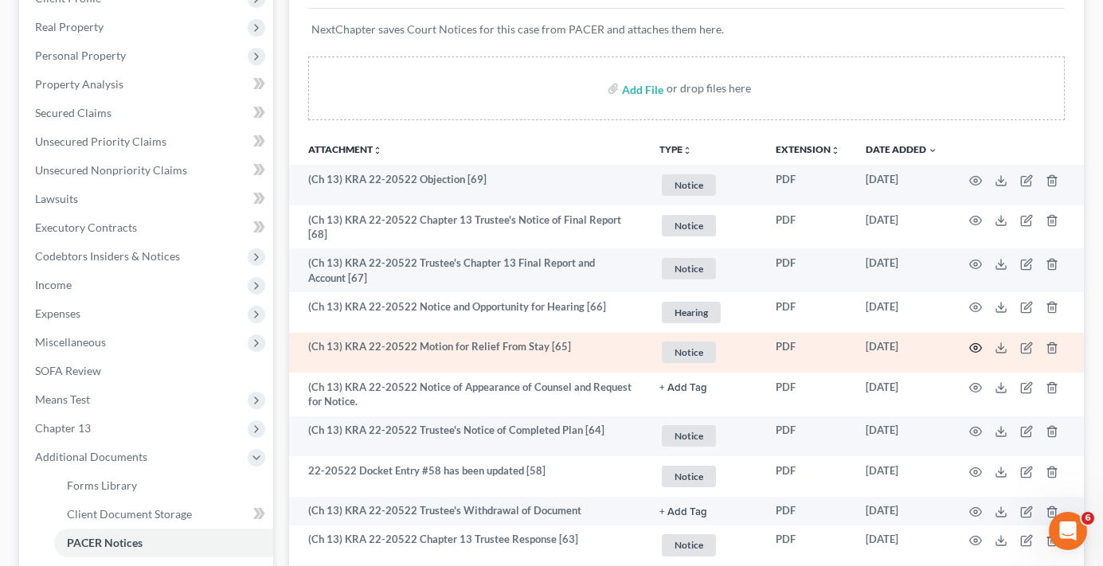
click at [978, 348] on icon "button" at bounding box center [975, 348] width 13 height 13
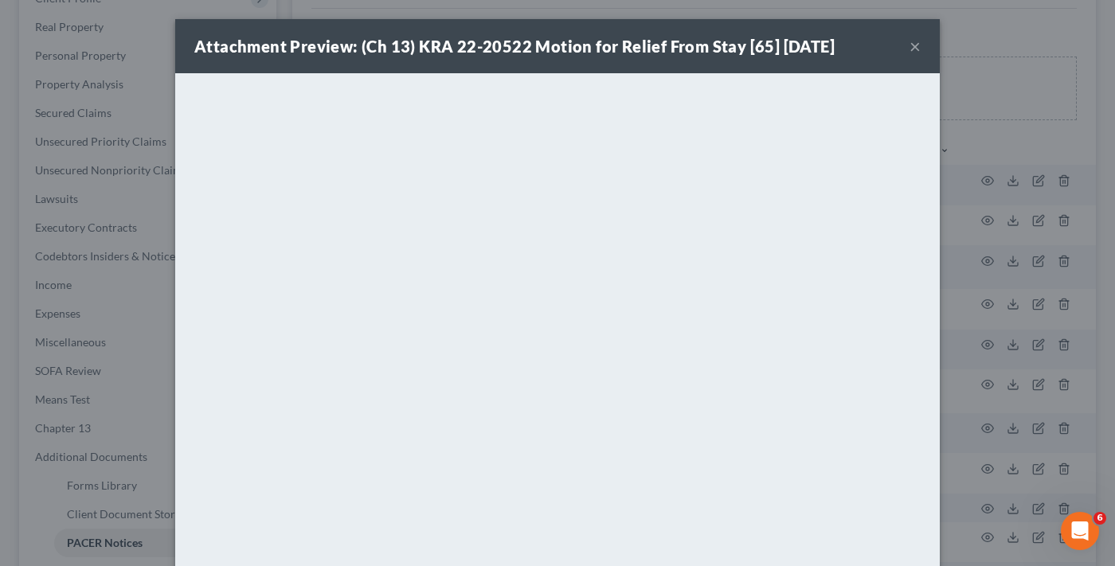
click at [910, 45] on button "×" at bounding box center [915, 46] width 11 height 19
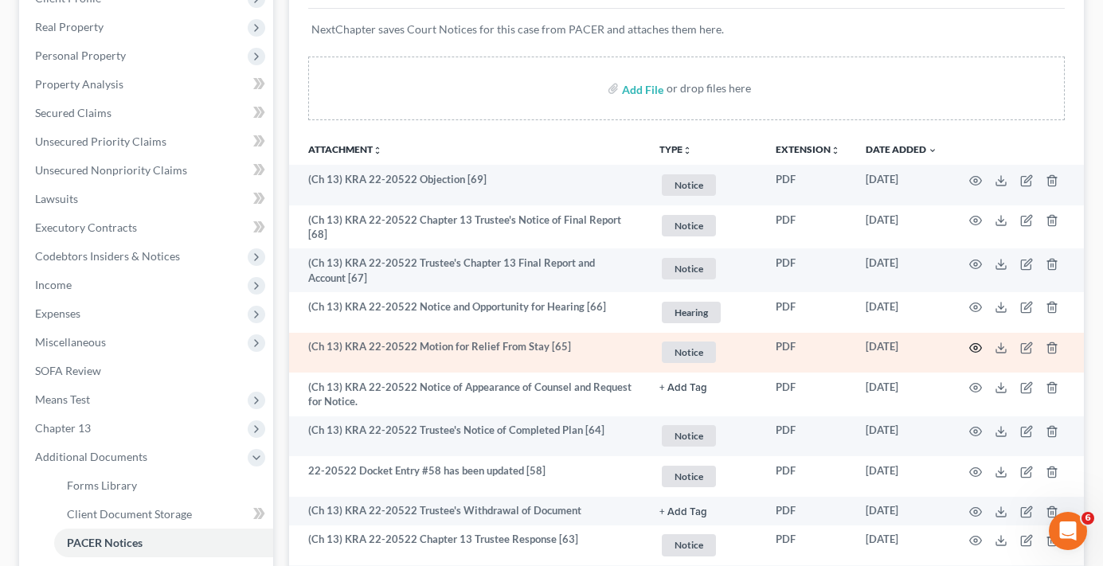
click at [975, 347] on circle "button" at bounding box center [975, 348] width 3 height 3
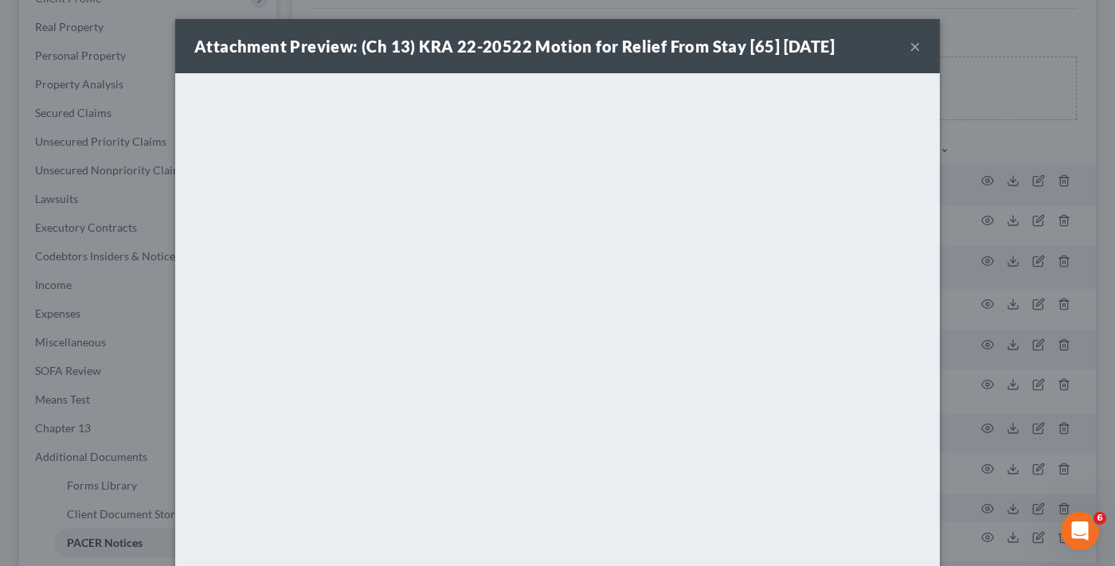
click at [914, 47] on button "×" at bounding box center [915, 46] width 11 height 19
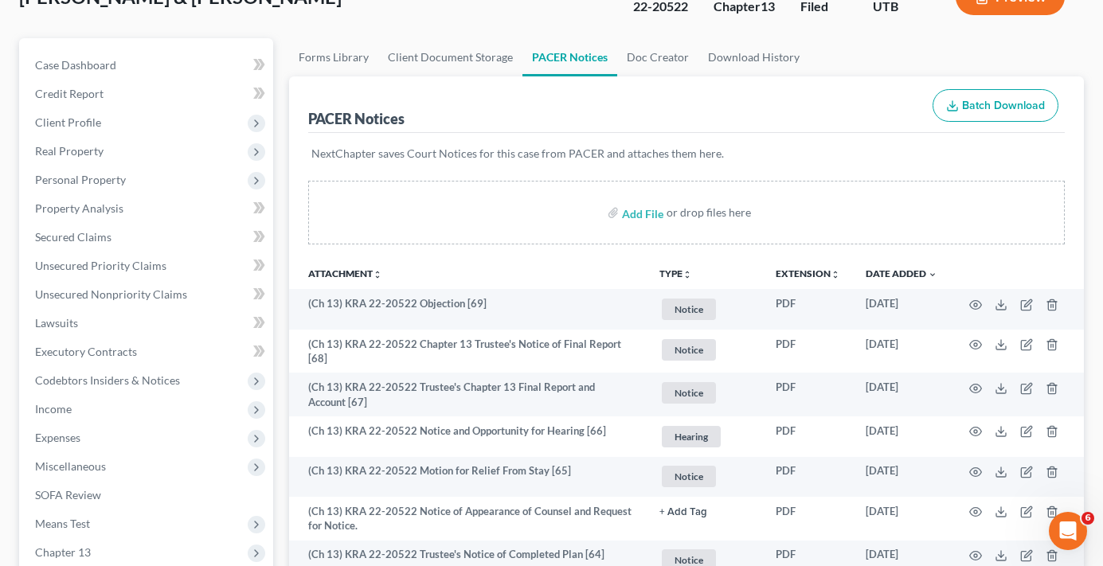
scroll to position [0, 0]
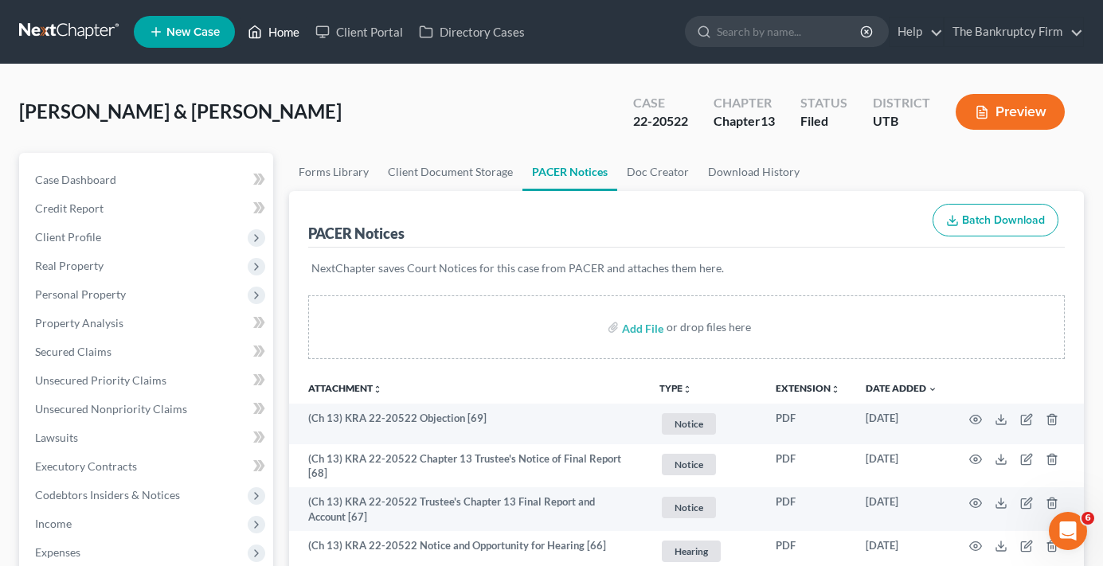
click at [284, 35] on link "Home" at bounding box center [274, 32] width 68 height 29
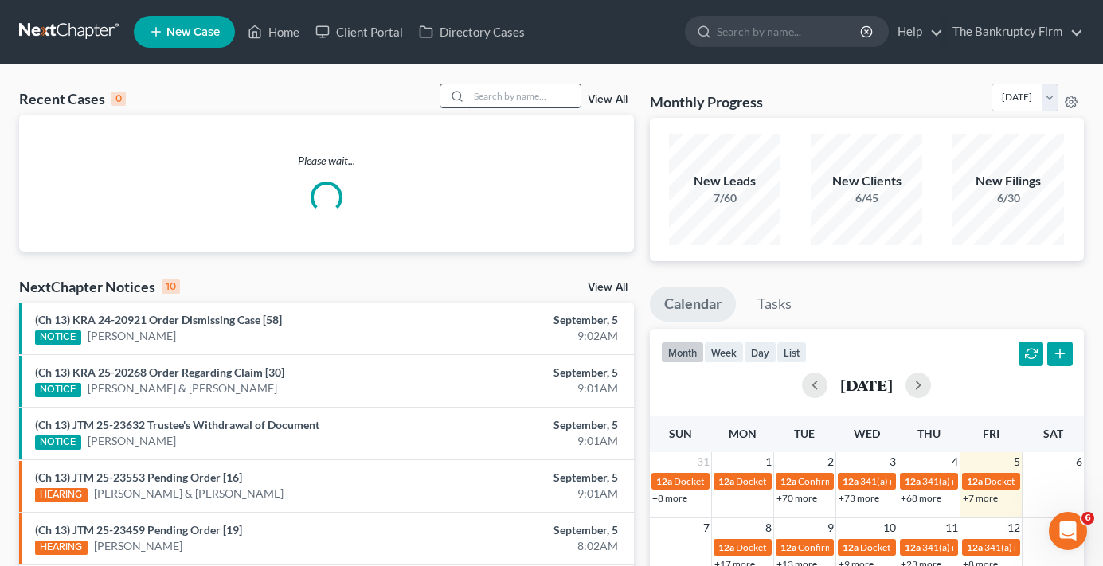
click at [515, 96] on input "search" at bounding box center [525, 95] width 112 height 23
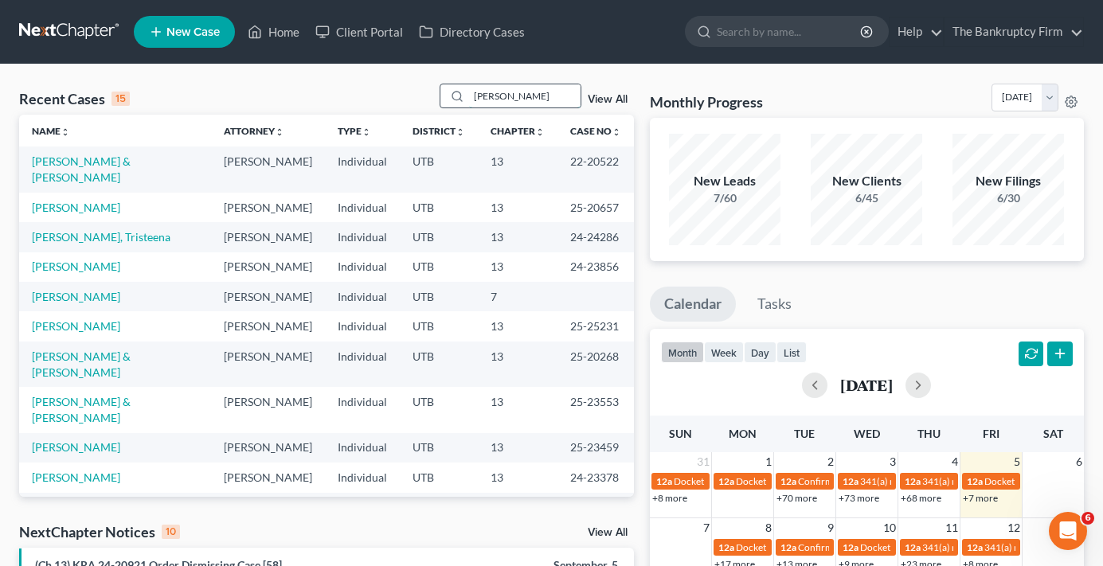
type input "[PERSON_NAME]"
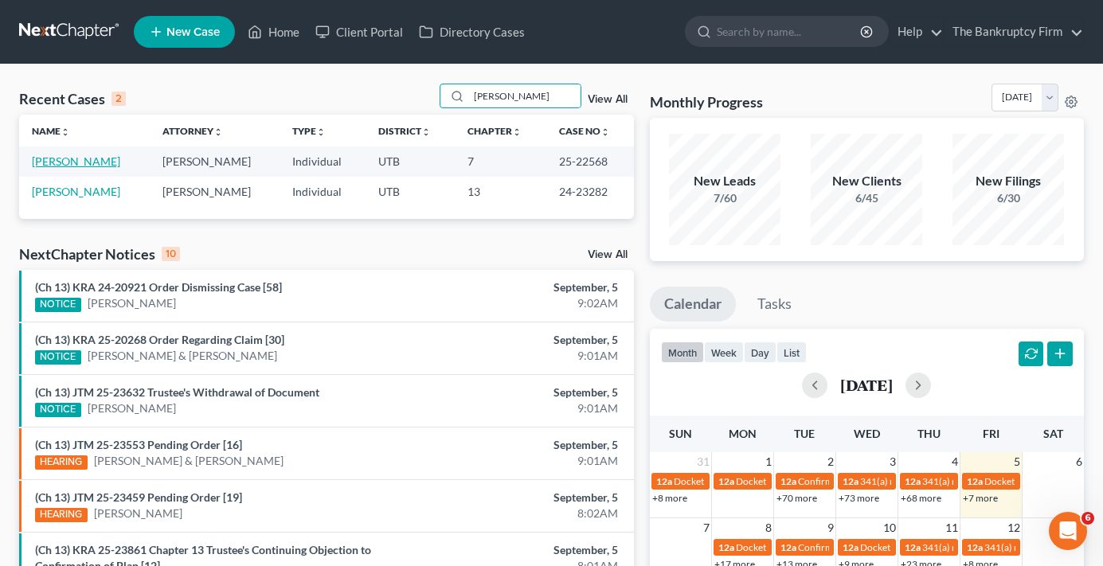
click at [79, 165] on link "[PERSON_NAME]" at bounding box center [76, 162] width 88 height 14
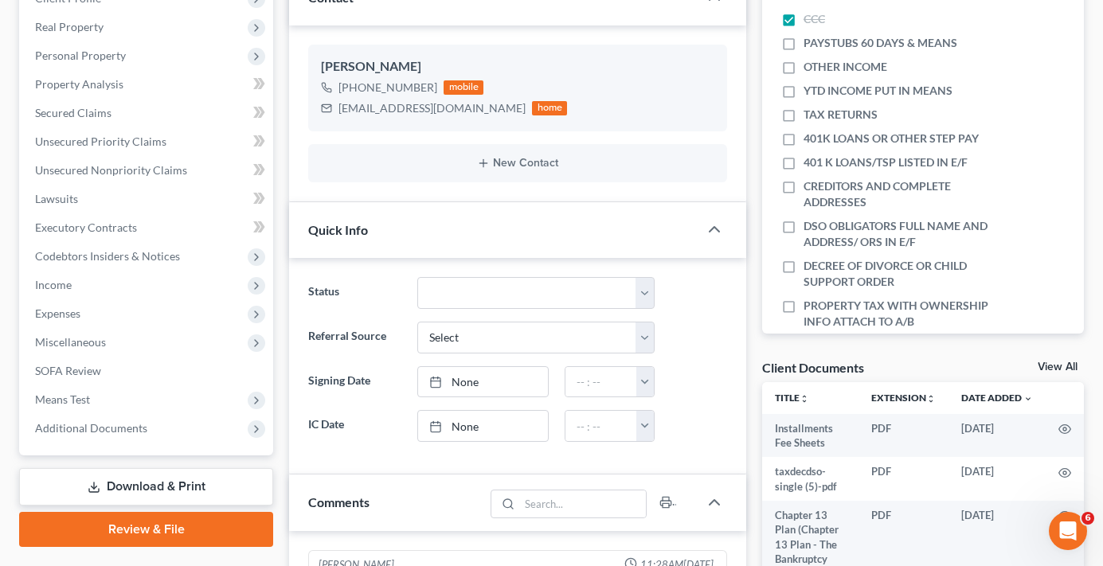
scroll to position [125, 0]
click at [1048, 362] on link "View All" at bounding box center [1058, 367] width 40 height 11
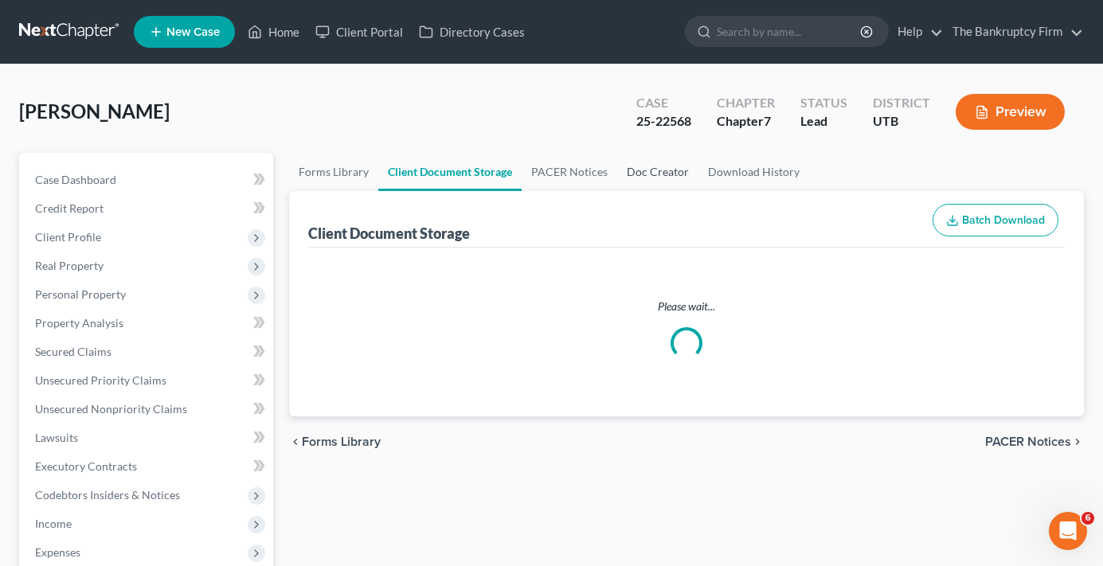
select select "30"
select select "26"
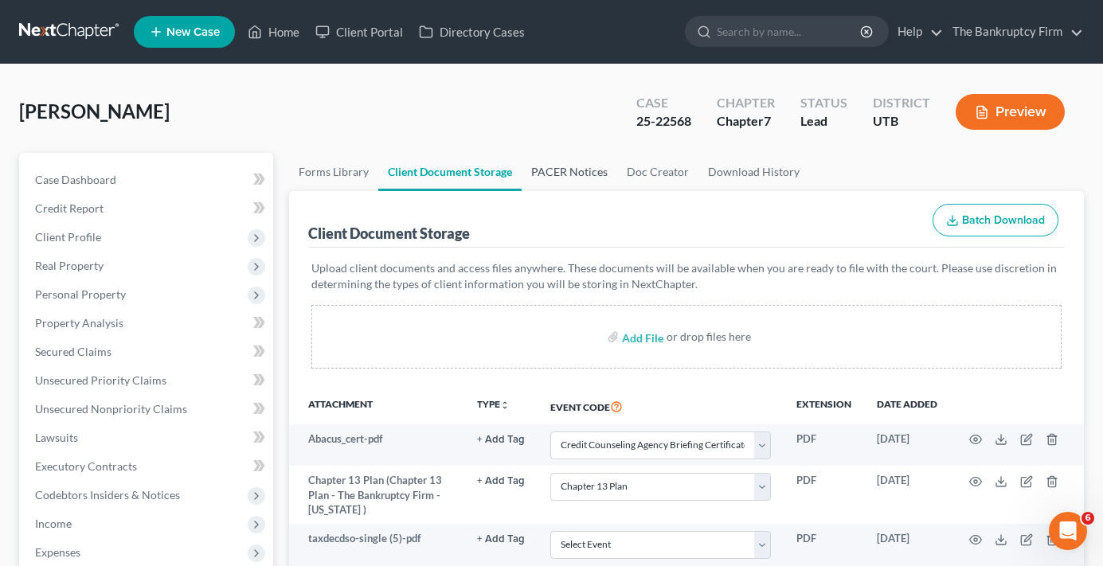
click at [549, 174] on link "PACER Notices" at bounding box center [570, 172] width 96 height 38
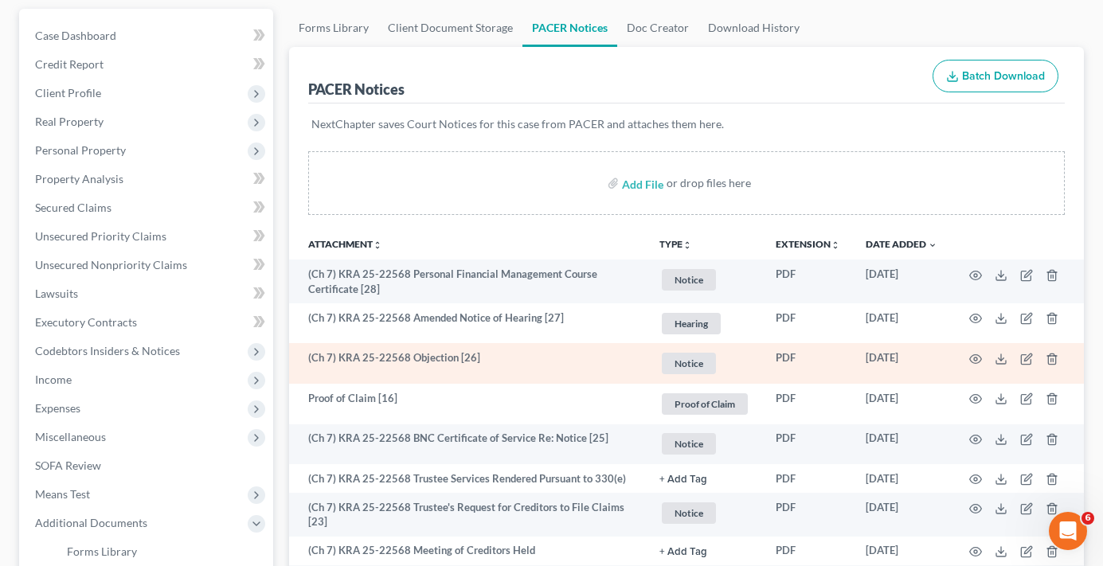
scroll to position [159, 0]
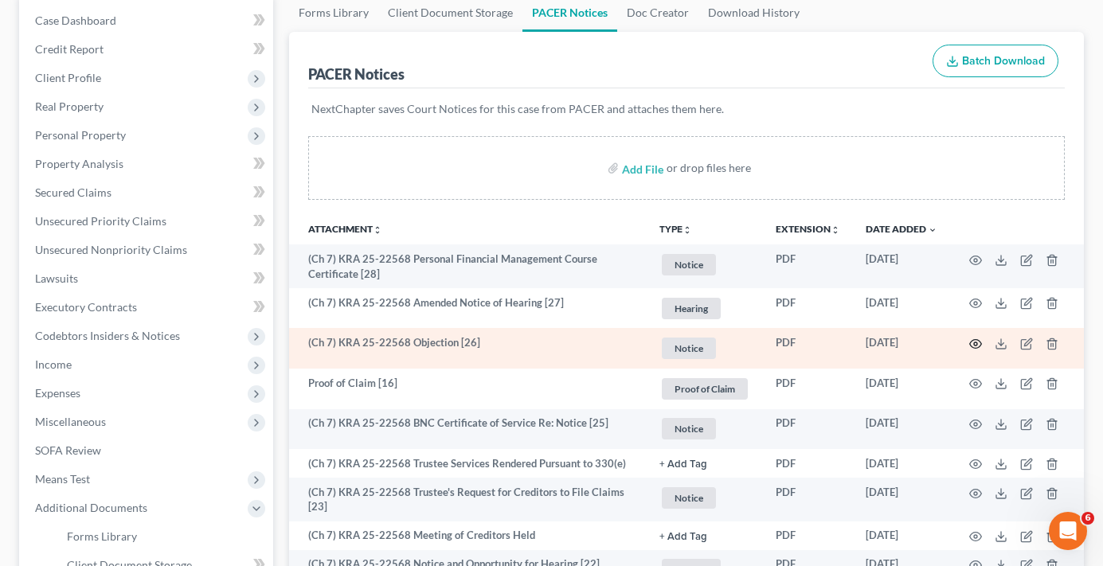
click at [976, 345] on icon "button" at bounding box center [975, 344] width 13 height 13
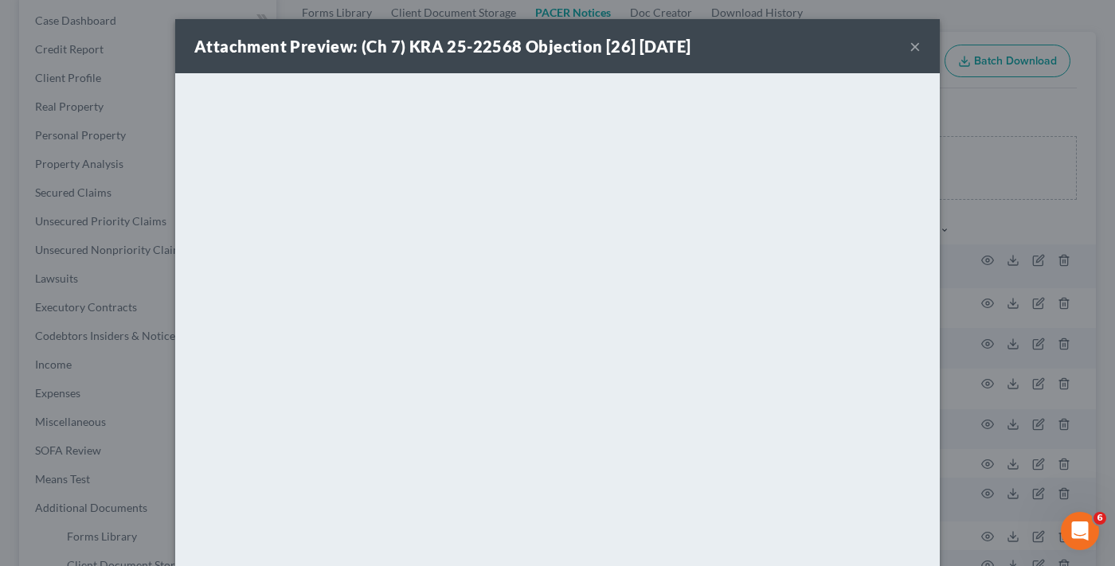
click at [910, 48] on button "×" at bounding box center [915, 46] width 11 height 19
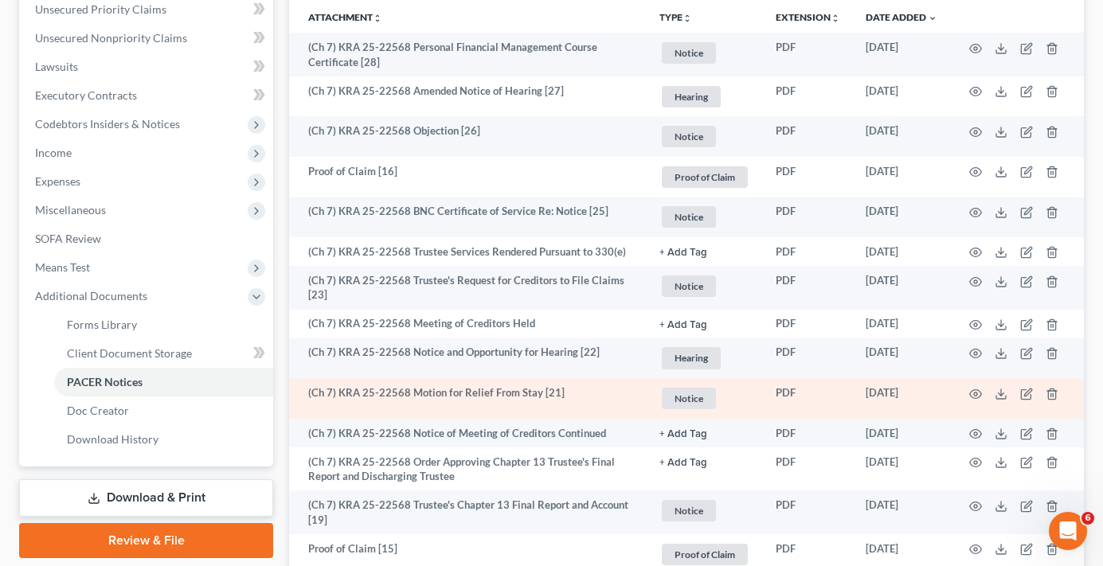
scroll to position [398, 0]
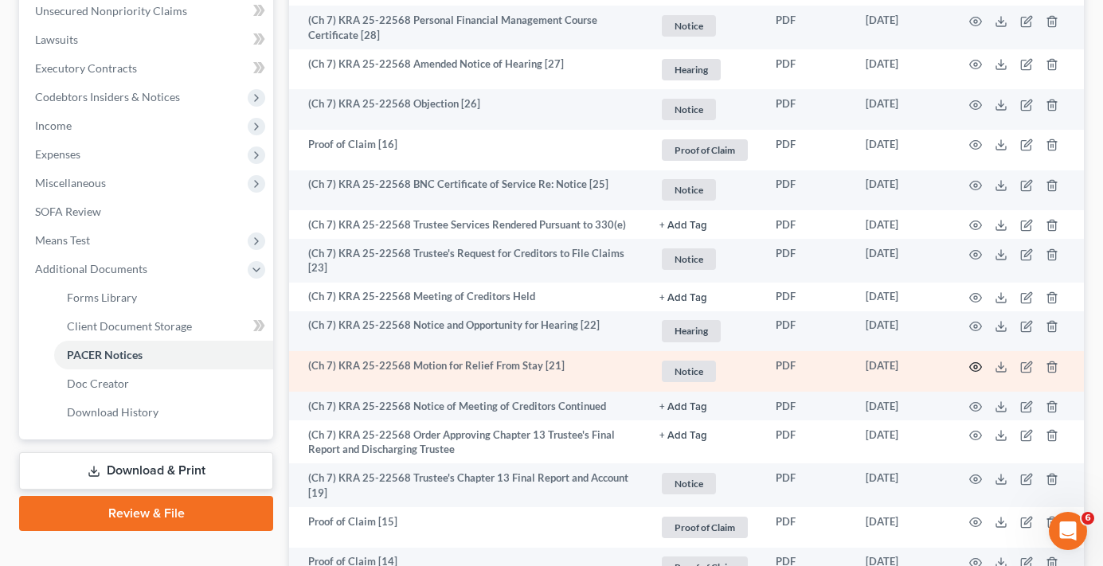
click at [974, 363] on icon "button" at bounding box center [976, 366] width 12 height 9
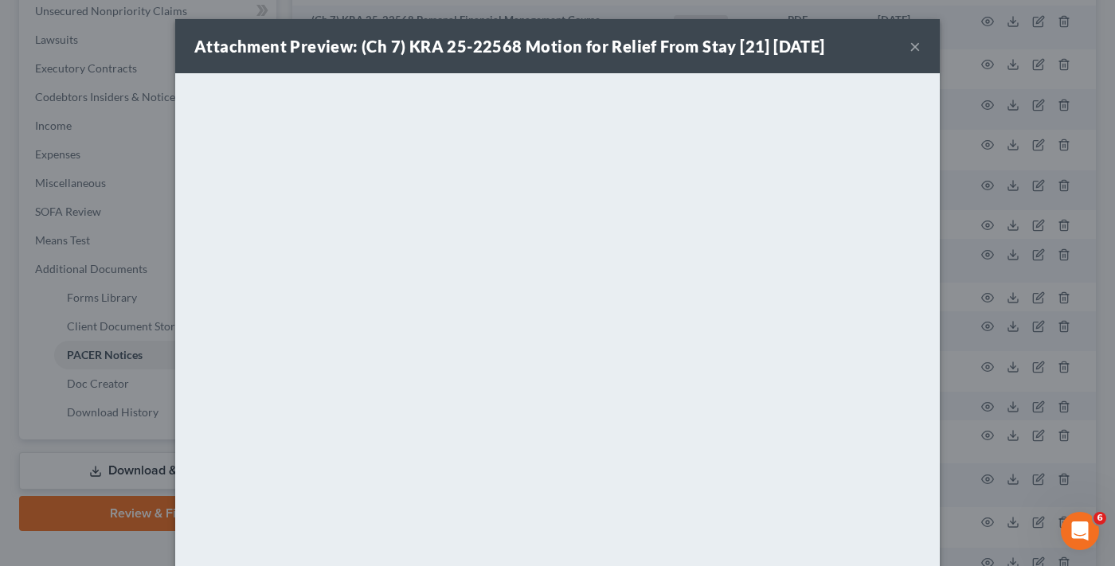
click at [910, 45] on button "×" at bounding box center [915, 46] width 11 height 19
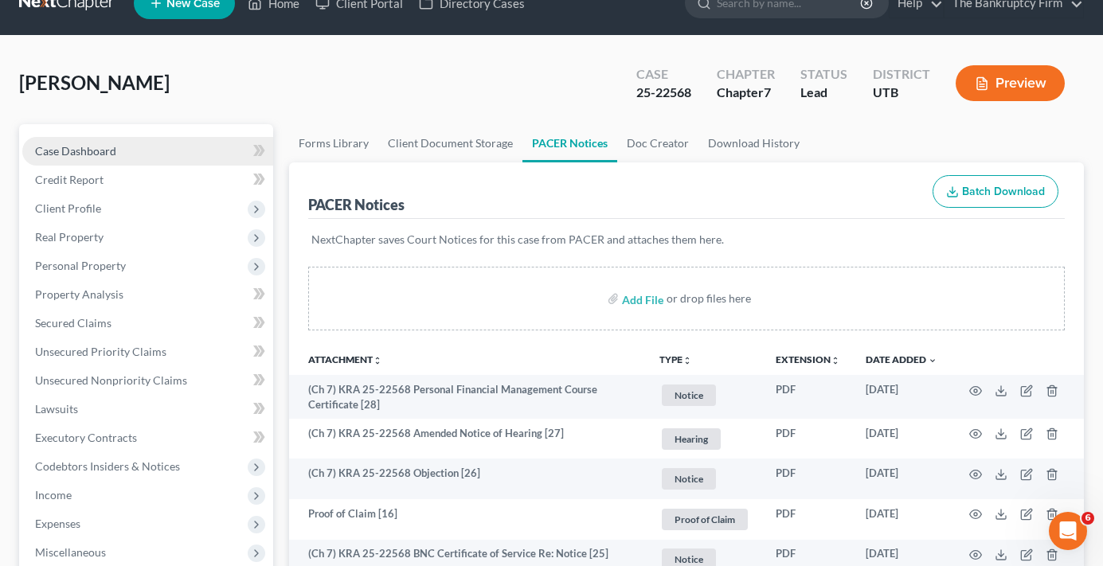
scroll to position [0, 0]
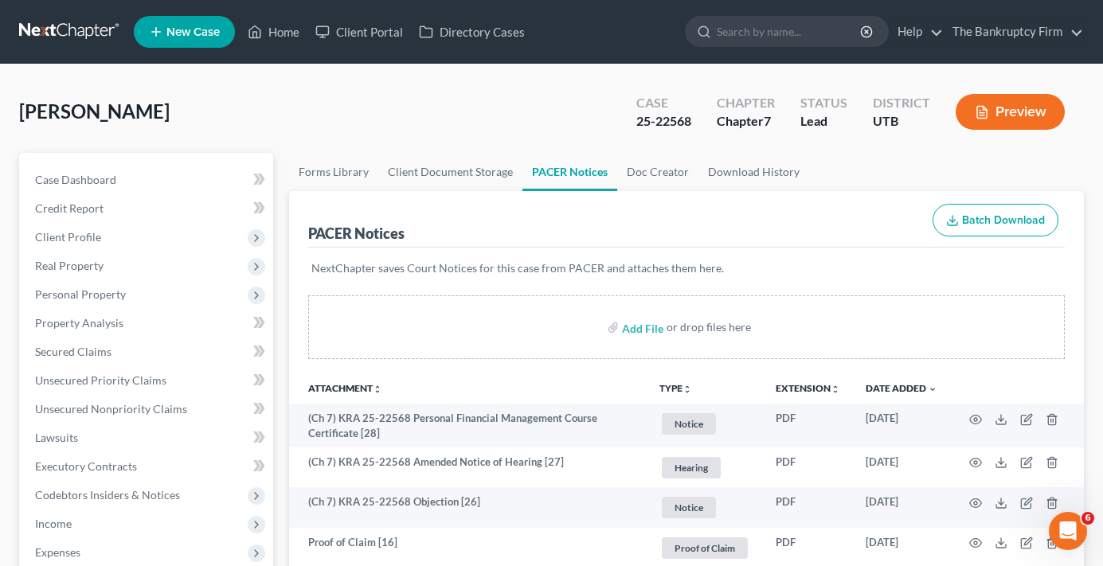
click at [278, 110] on div "[PERSON_NAME] Upgraded Case 25-22568 Chapter Chapter 7 Status Lead District UTB…" at bounding box center [551, 118] width 1065 height 69
click at [283, 41] on link "Home" at bounding box center [274, 32] width 68 height 29
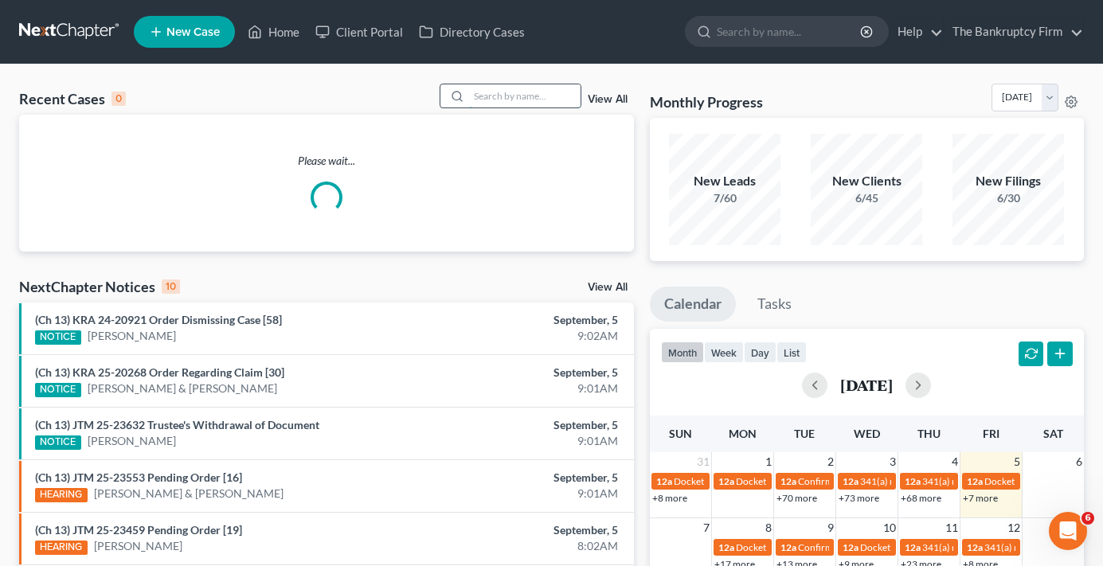
click at [502, 90] on input "search" at bounding box center [525, 95] width 112 height 23
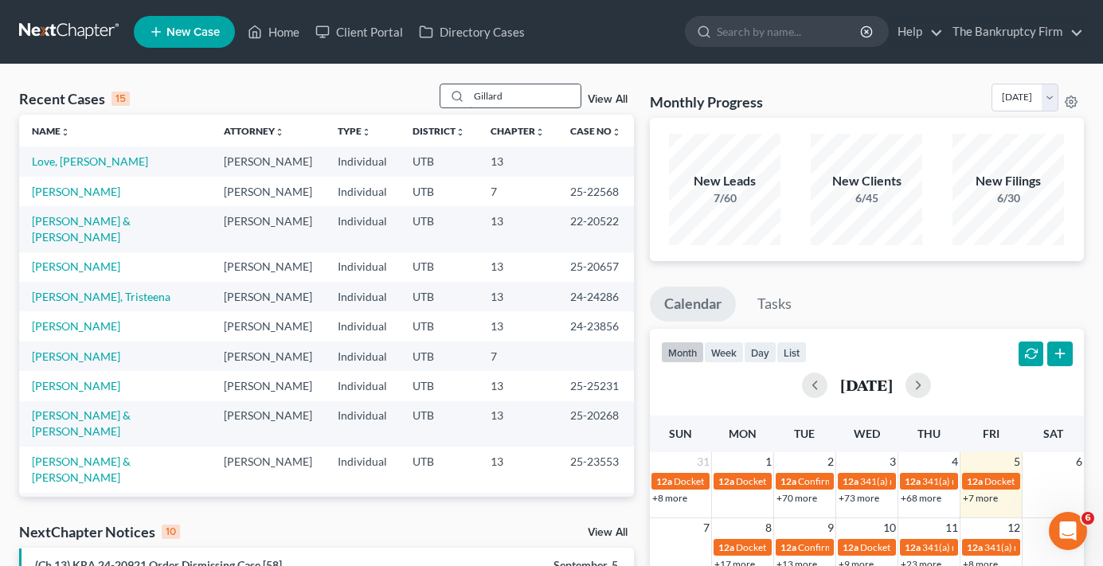
type input "Gillard"
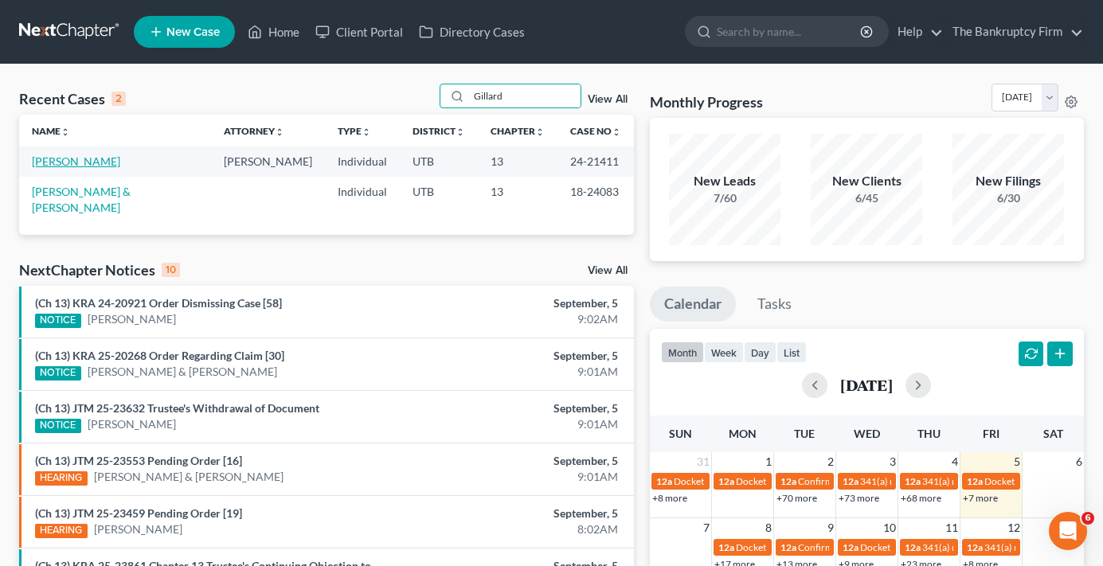
click at [102, 159] on link "[PERSON_NAME]" at bounding box center [76, 162] width 88 height 14
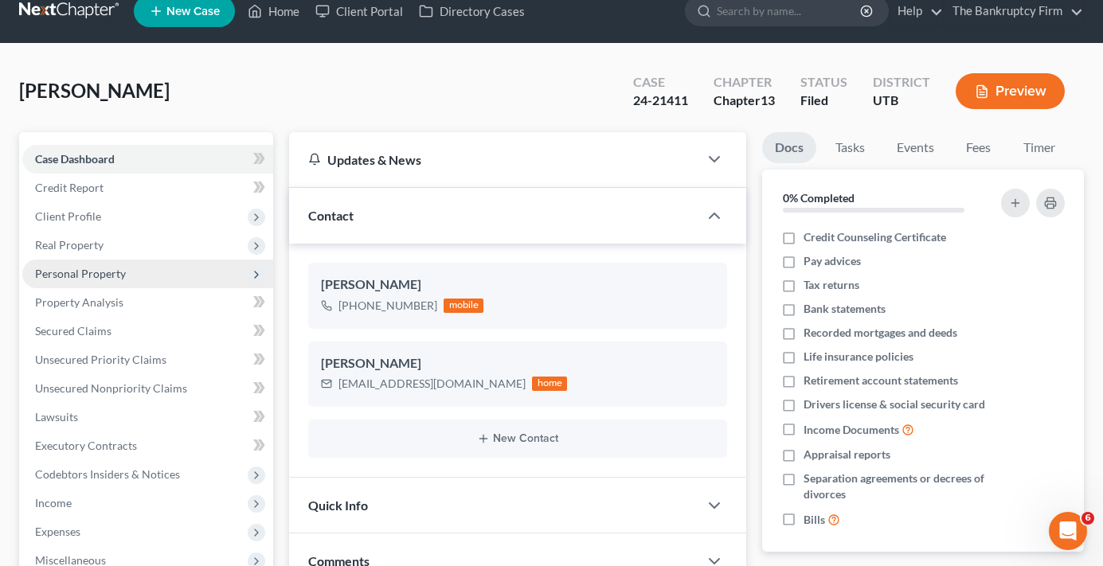
scroll to position [80, 0]
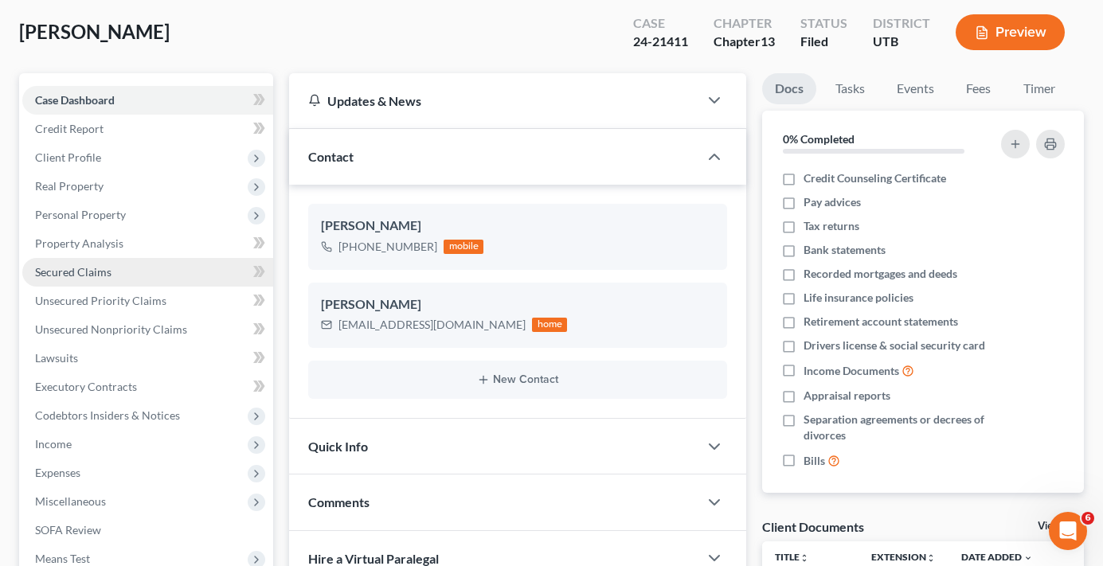
click at [75, 276] on span "Secured Claims" at bounding box center [73, 272] width 76 height 14
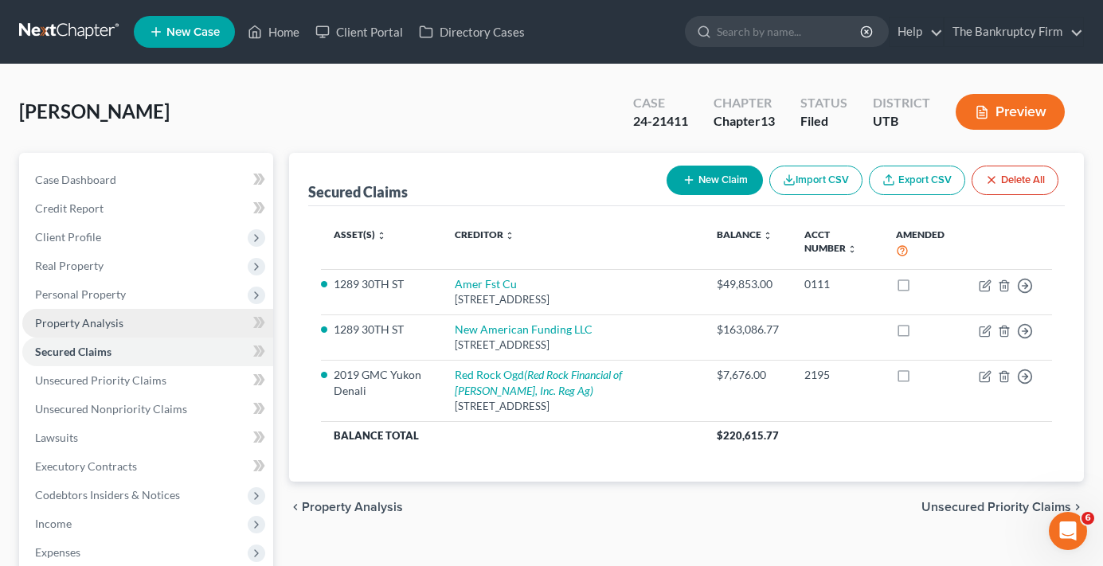
click at [90, 331] on link "Property Analysis" at bounding box center [147, 323] width 251 height 29
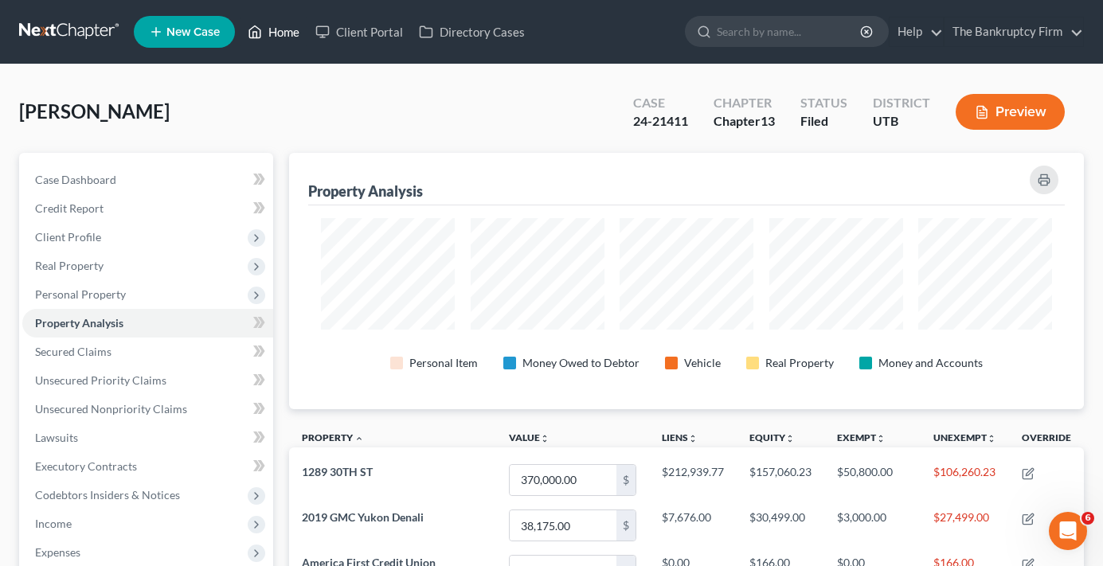
click at [288, 28] on link "Home" at bounding box center [274, 32] width 68 height 29
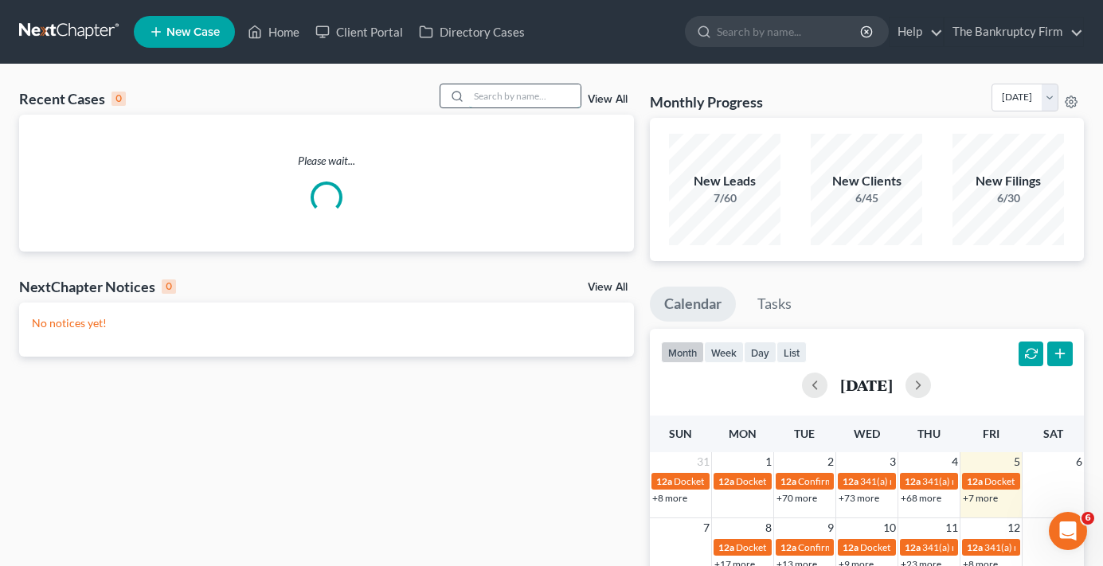
click at [507, 97] on input "search" at bounding box center [525, 95] width 112 height 23
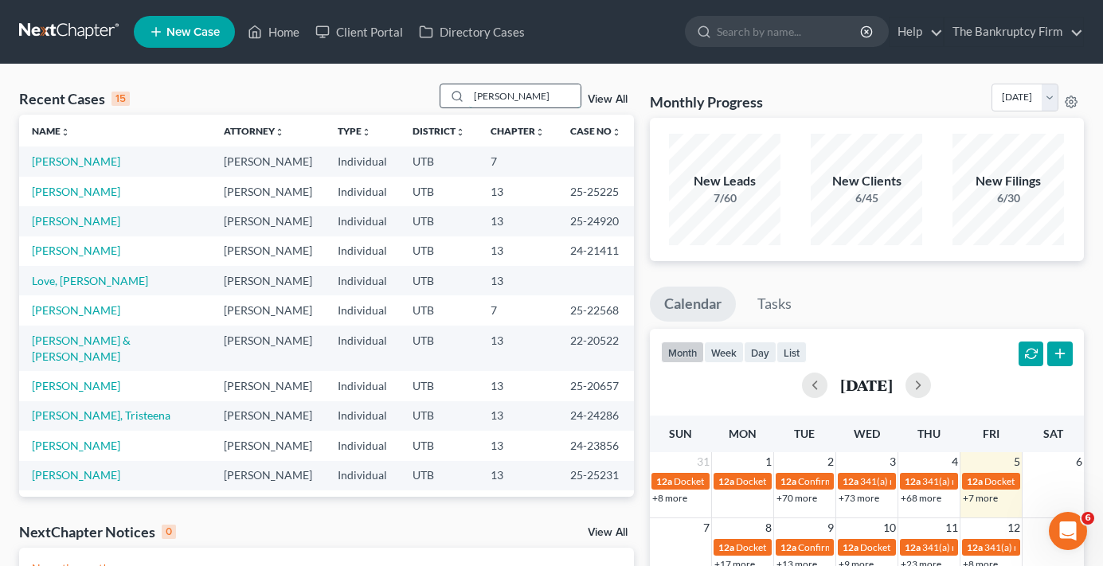
type input "[PERSON_NAME]"
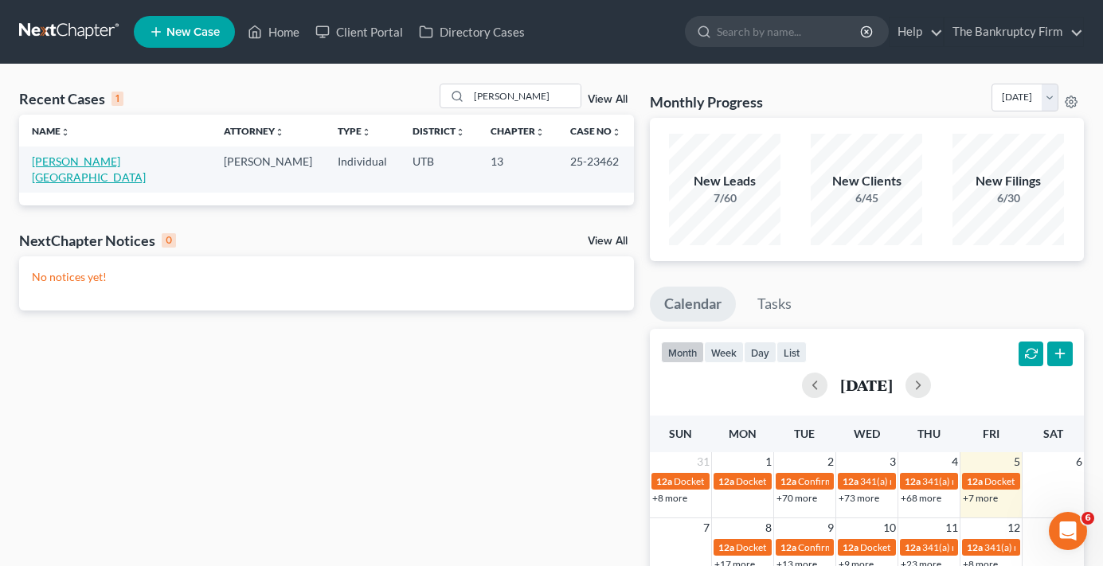
click at [69, 163] on link "[PERSON_NAME][GEOGRAPHIC_DATA]" at bounding box center [89, 169] width 114 height 29
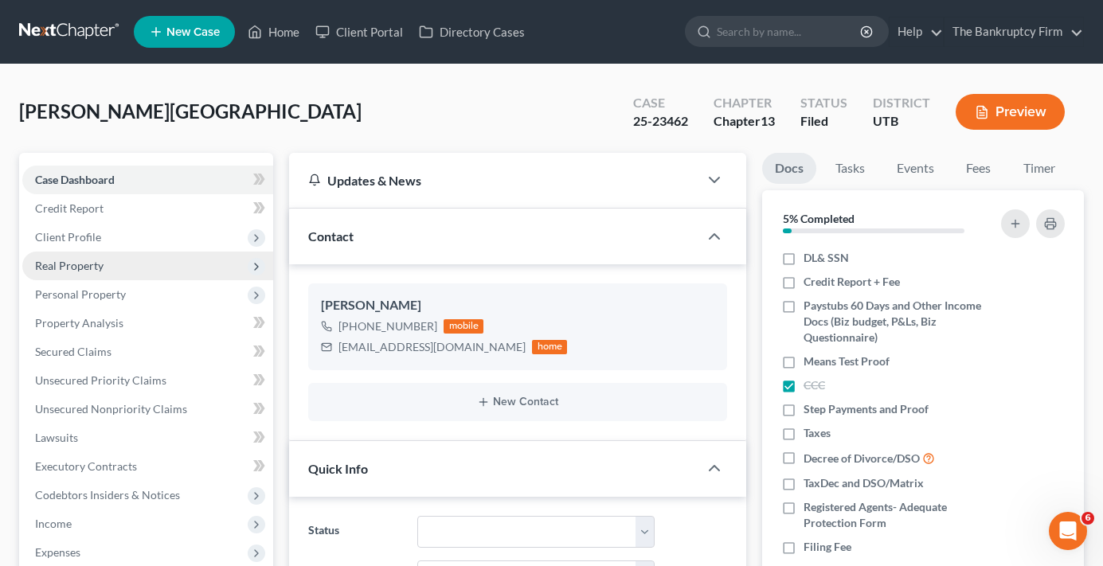
click at [78, 266] on span "Real Property" at bounding box center [69, 266] width 69 height 14
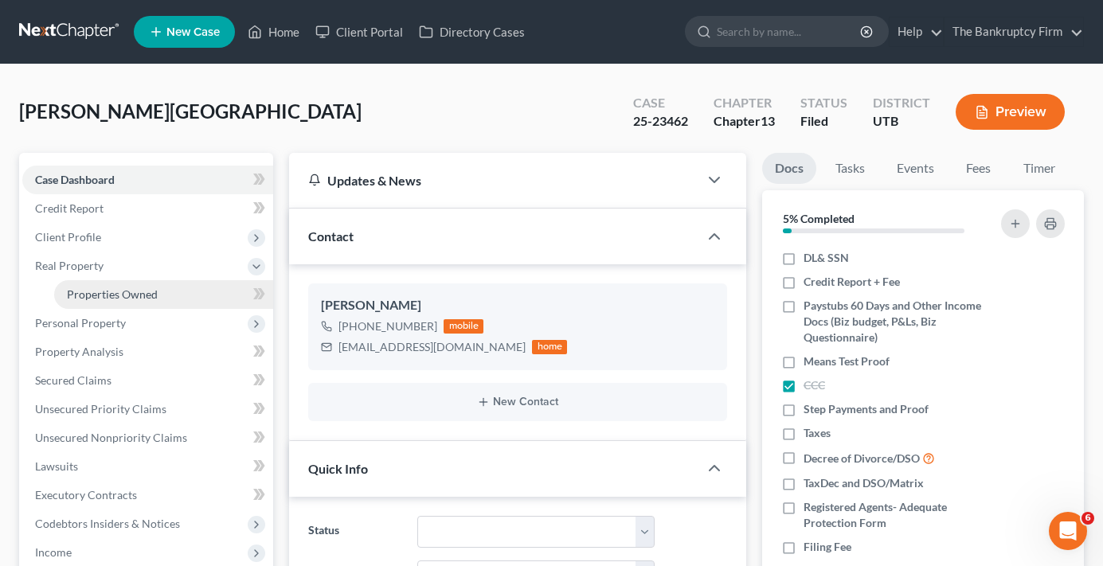
click at [108, 289] on span "Properties Owned" at bounding box center [112, 295] width 91 height 14
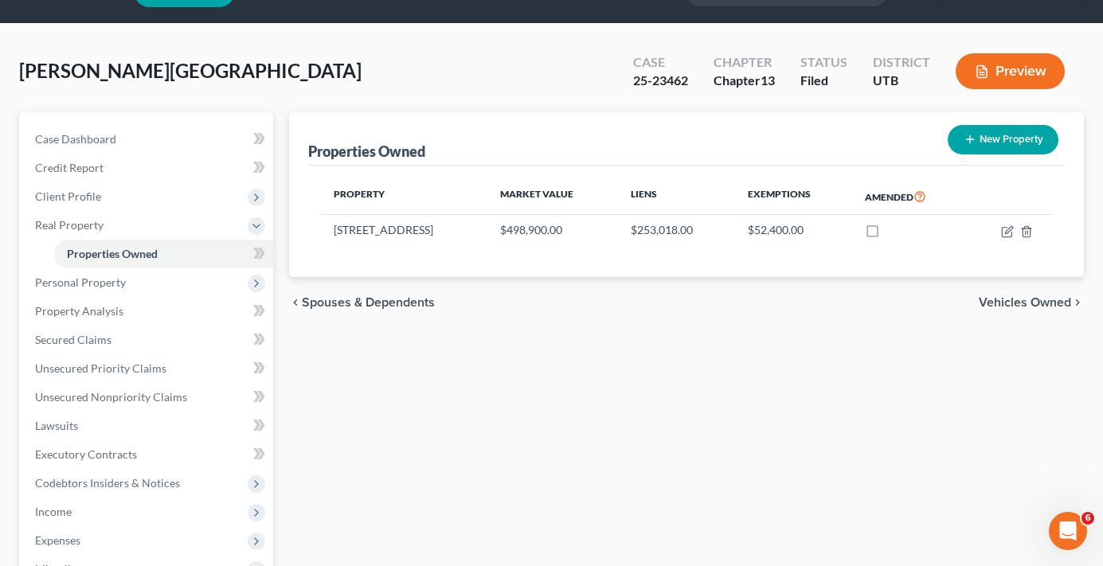
scroll to position [80, 0]
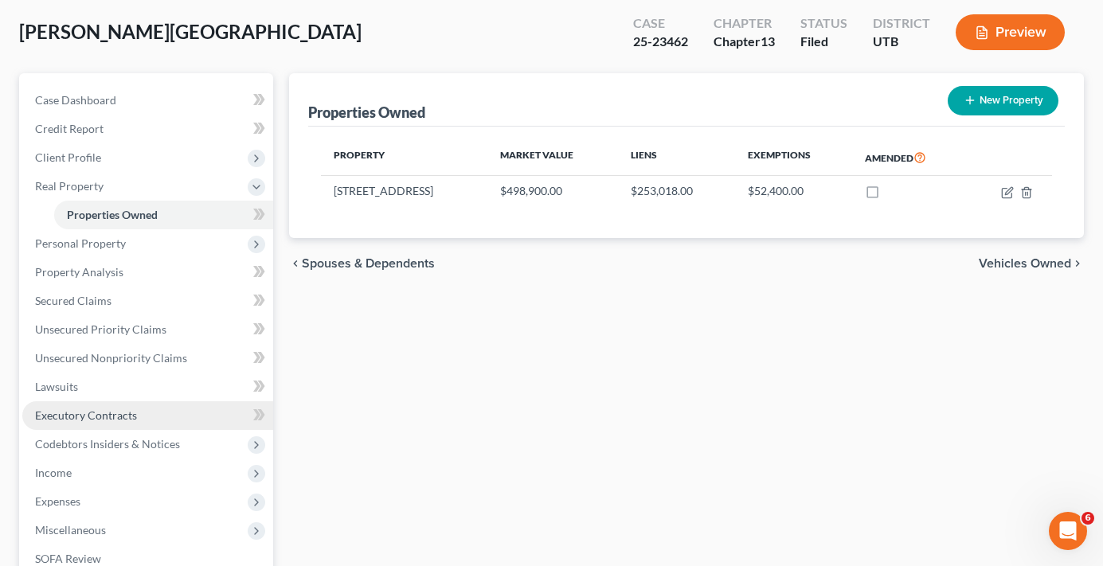
drag, startPoint x: 322, startPoint y: 422, endPoint x: 178, endPoint y: 407, distance: 145.0
click at [313, 424] on div "Properties Owned New Property Property Market Value Liens Exemptions Amended [S…" at bounding box center [686, 418] width 811 height 691
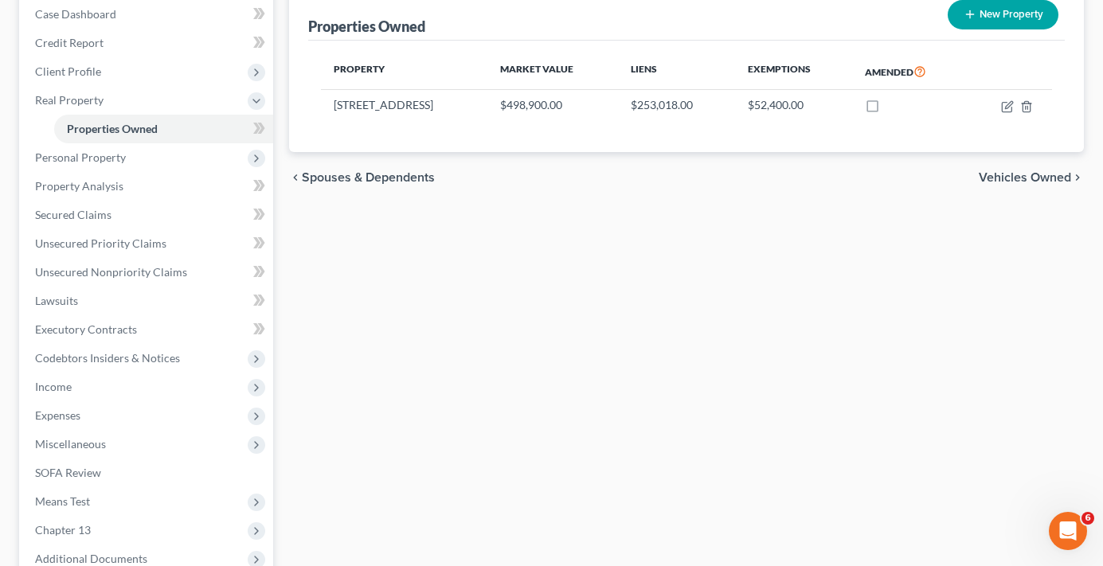
scroll to position [338, 0]
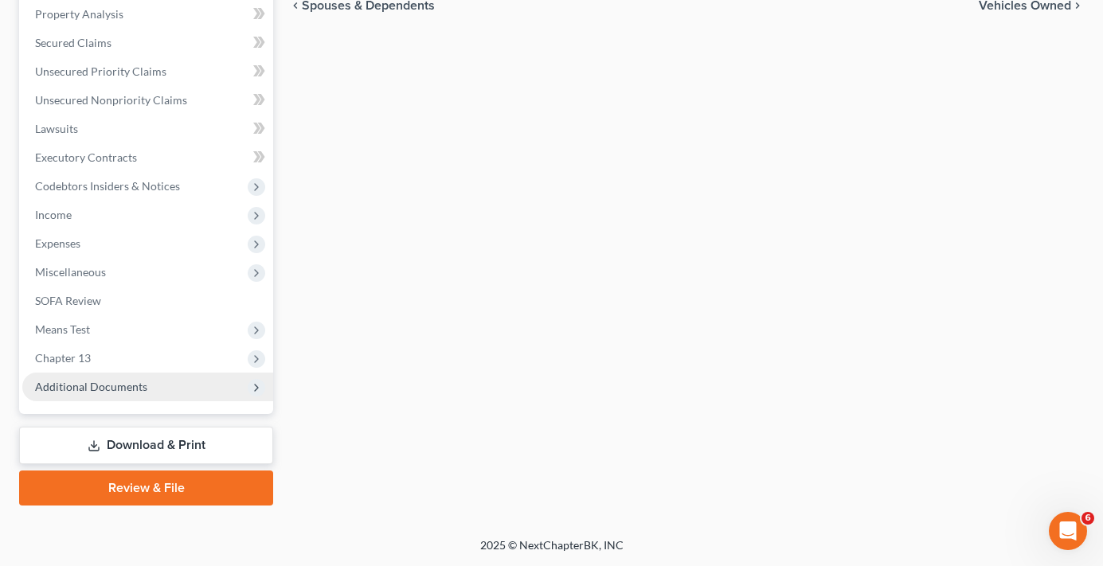
click at [86, 387] on span "Additional Documents" at bounding box center [91, 387] width 112 height 14
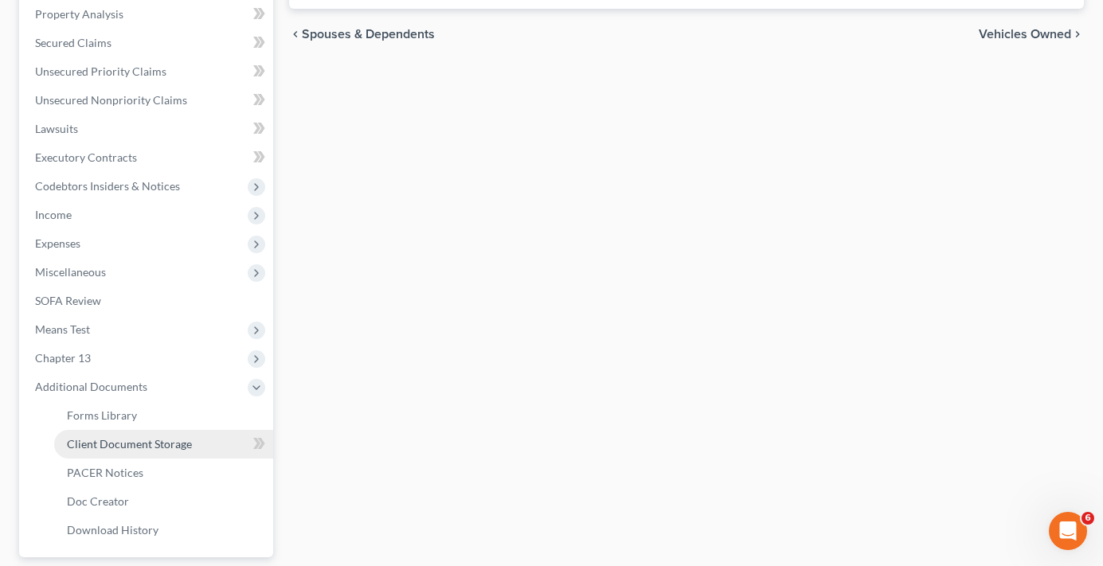
click at [154, 444] on span "Client Document Storage" at bounding box center [129, 444] width 125 height 14
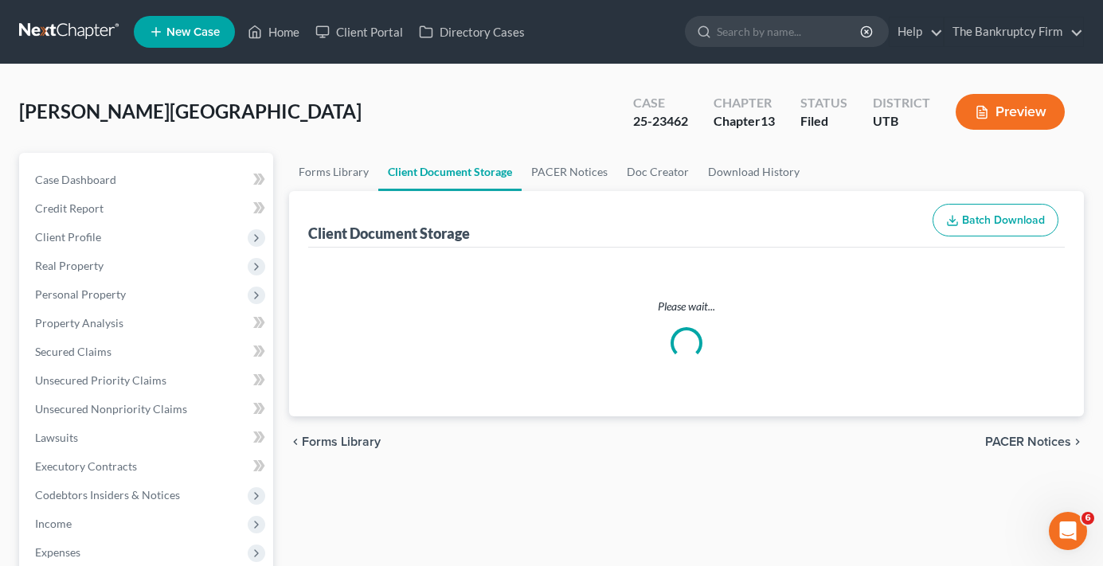
select select "30"
select select "26"
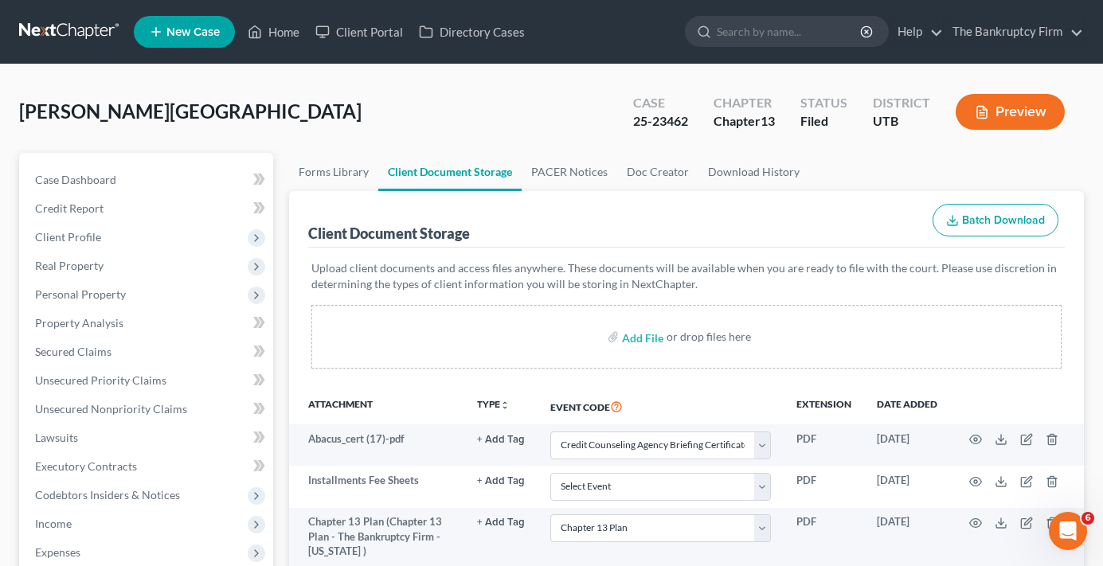
click at [318, 131] on div "[PERSON_NAME] Upgraded Case 25-23462 Chapter Chapter 13 Status Filed District U…" at bounding box center [551, 118] width 1065 height 69
drag, startPoint x: 220, startPoint y: 88, endPoint x: 213, endPoint y: 100, distance: 14.3
click at [220, 88] on div "[PERSON_NAME] Upgraded Case 25-23462 Chapter Chapter 13 Status Filed District U…" at bounding box center [551, 118] width 1065 height 69
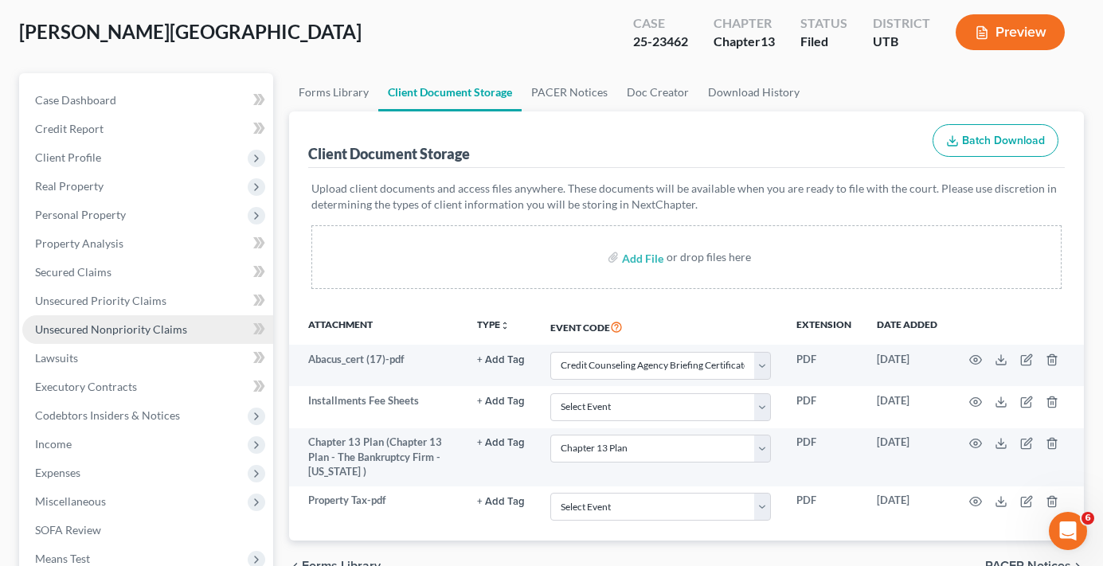
click at [100, 327] on span "Unsecured Nonpriority Claims" at bounding box center [111, 330] width 152 height 14
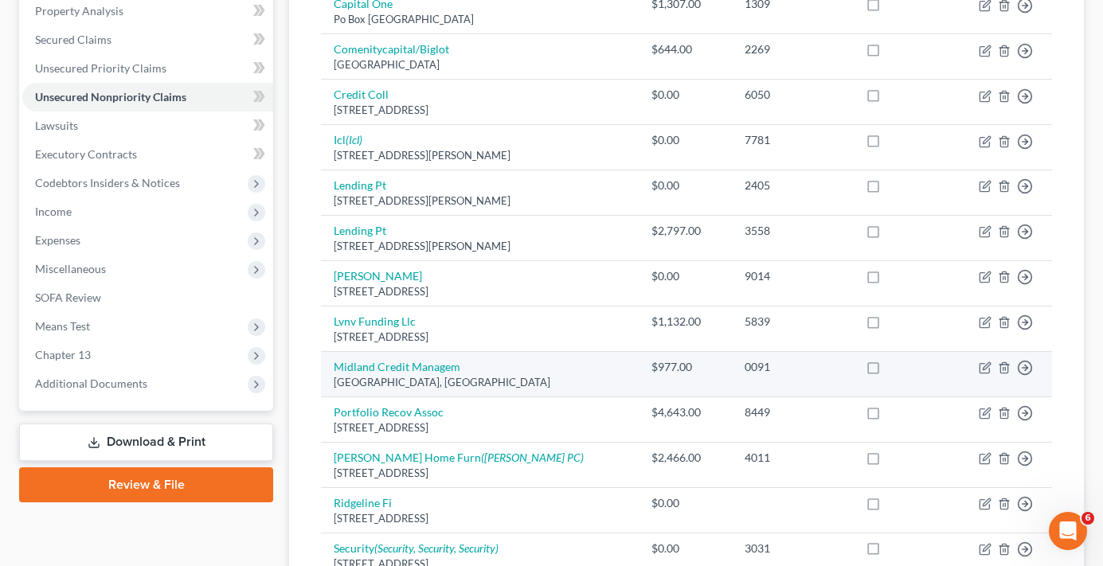
scroll to position [338, 0]
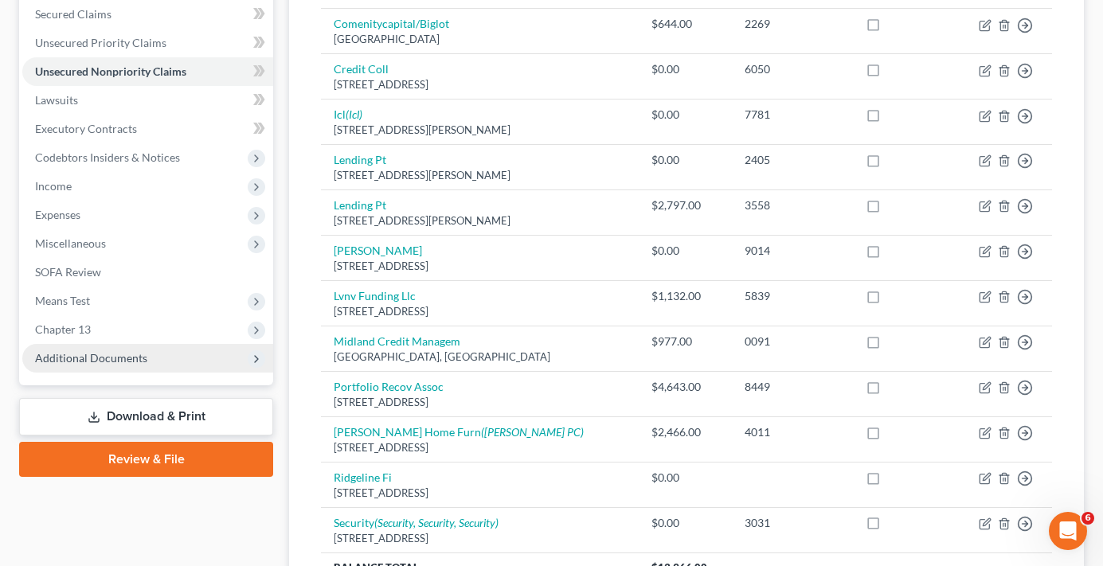
click at [96, 359] on span "Additional Documents" at bounding box center [91, 358] width 112 height 14
